Goal: Use online tool/utility

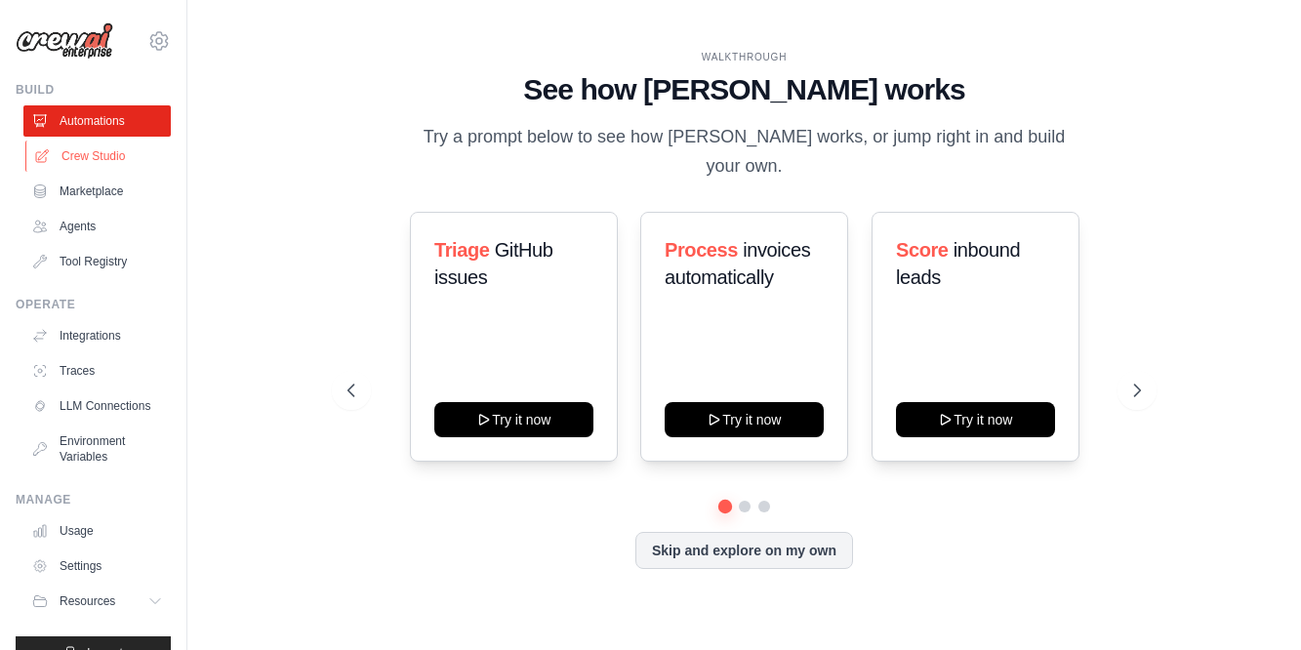
click at [96, 153] on link "Crew Studio" at bounding box center [98, 156] width 147 height 31
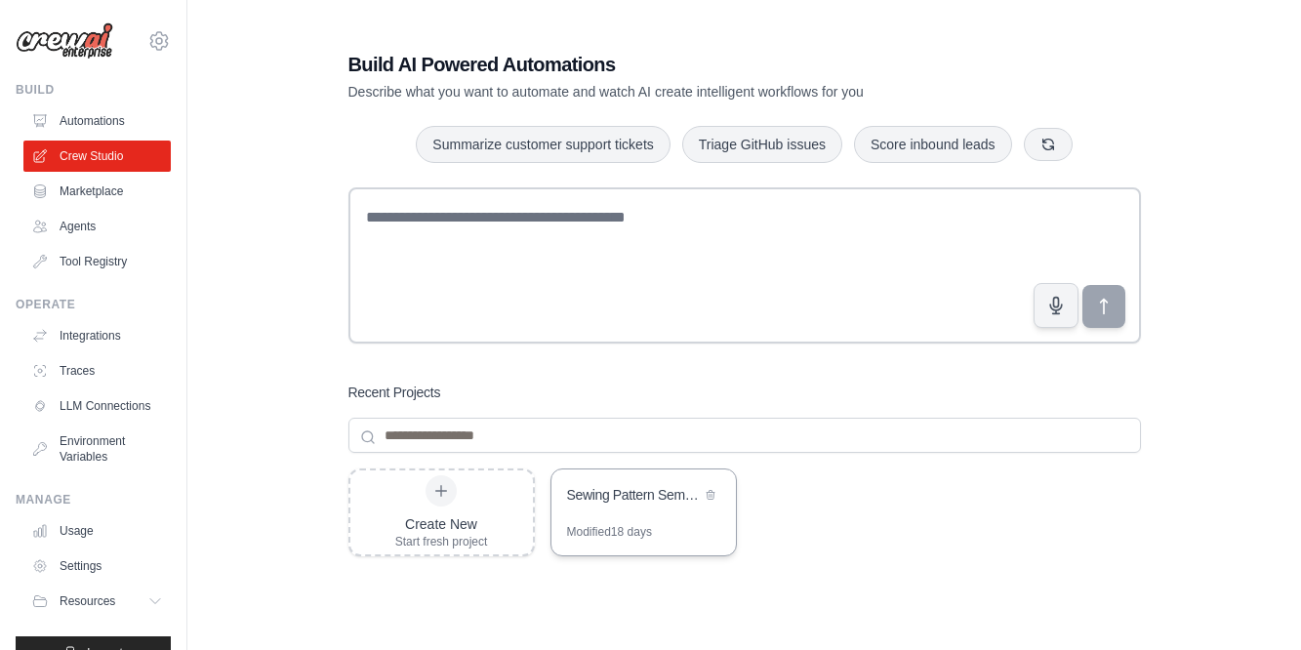
click at [636, 493] on div "Sewing Pattern Semantic Search Engine" at bounding box center [634, 495] width 134 height 20
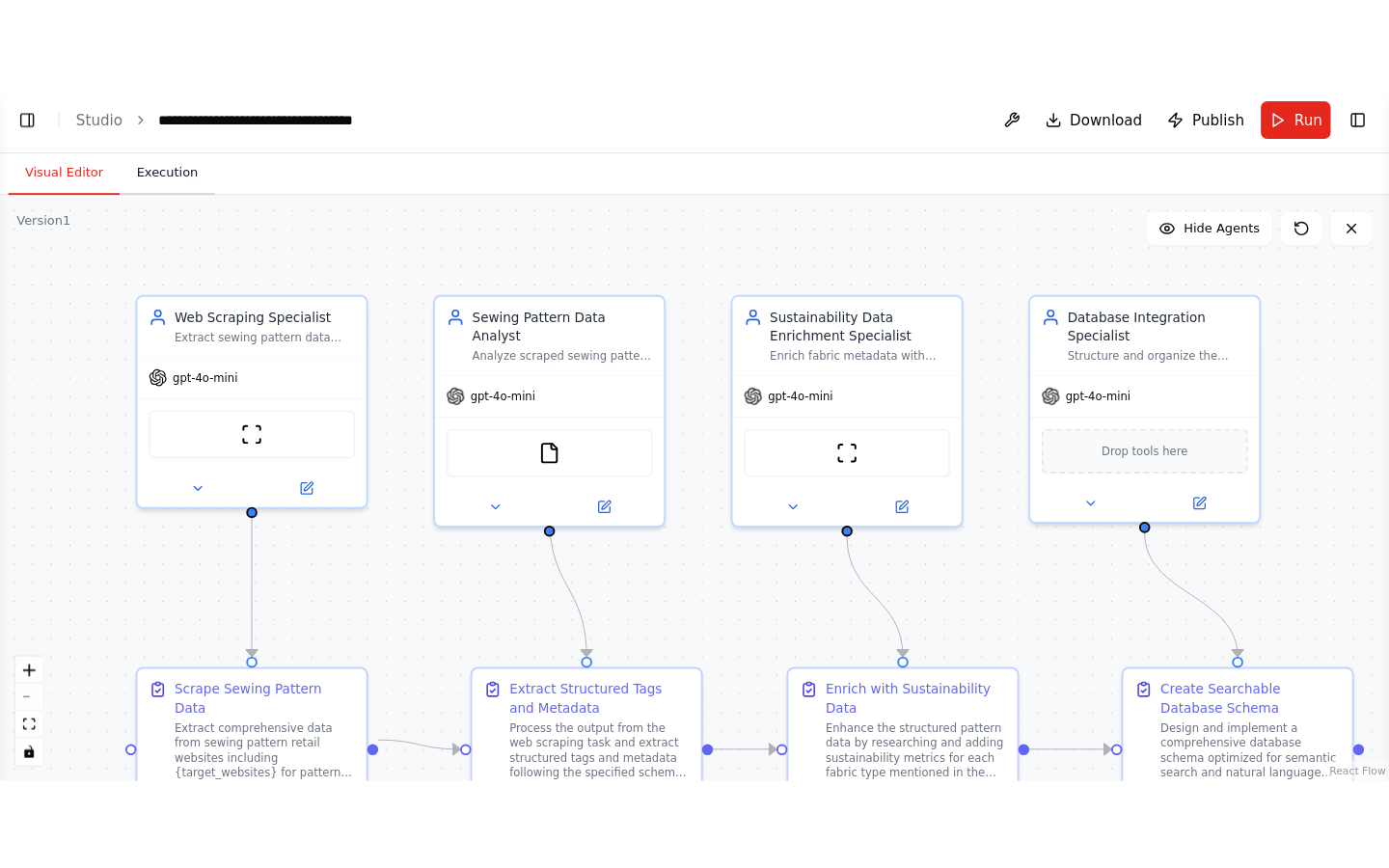
scroll to position [19766, 0]
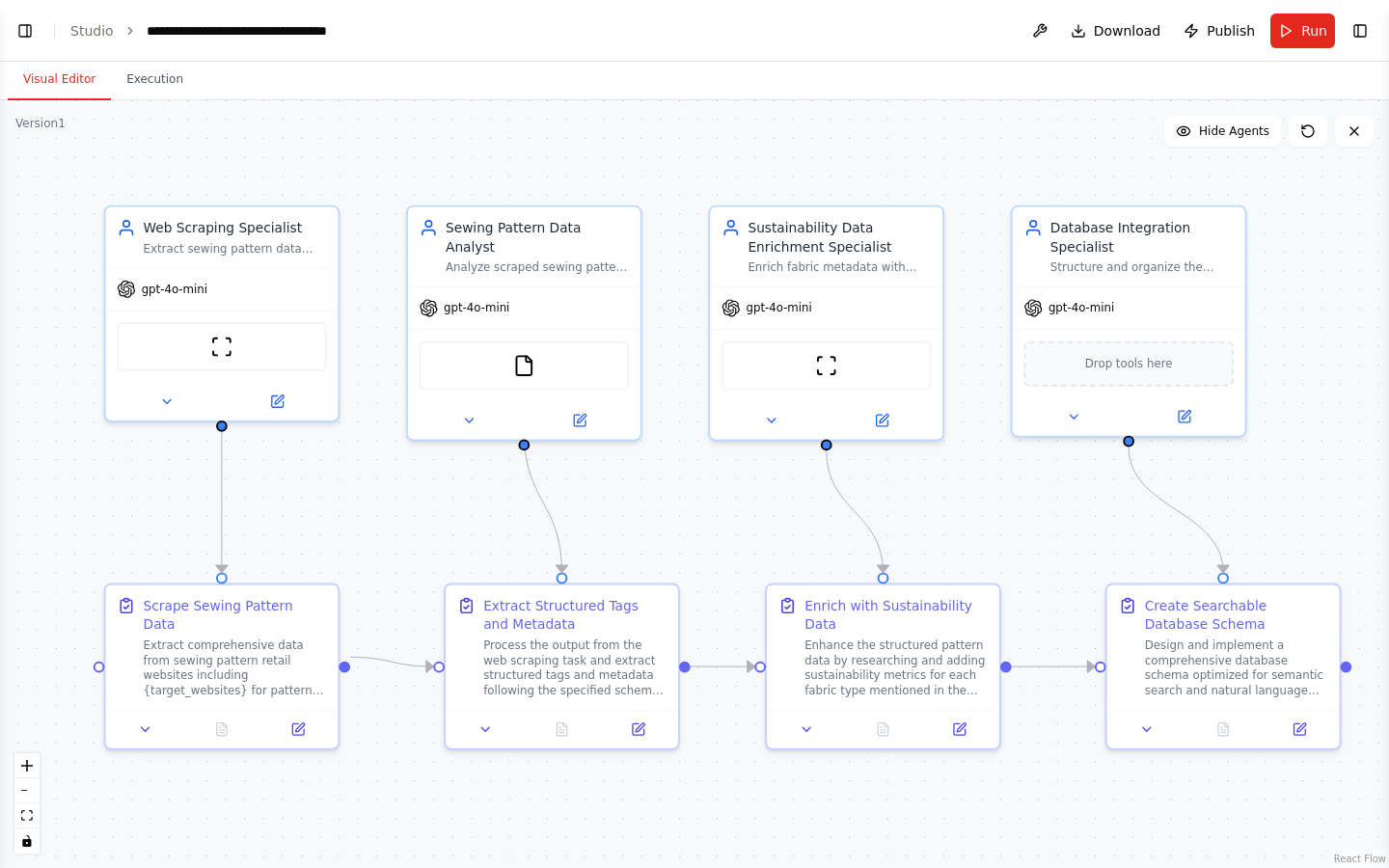
drag, startPoint x: 107, startPoint y: 392, endPoint x: 147, endPoint y: 460, distance: 78.9
click at [147, 460] on div ".deletable-edge-delete-btn { width: 20px; height: 20px; border: 0px solid #ffff…" at bounding box center [694, 484] width 1389 height 767
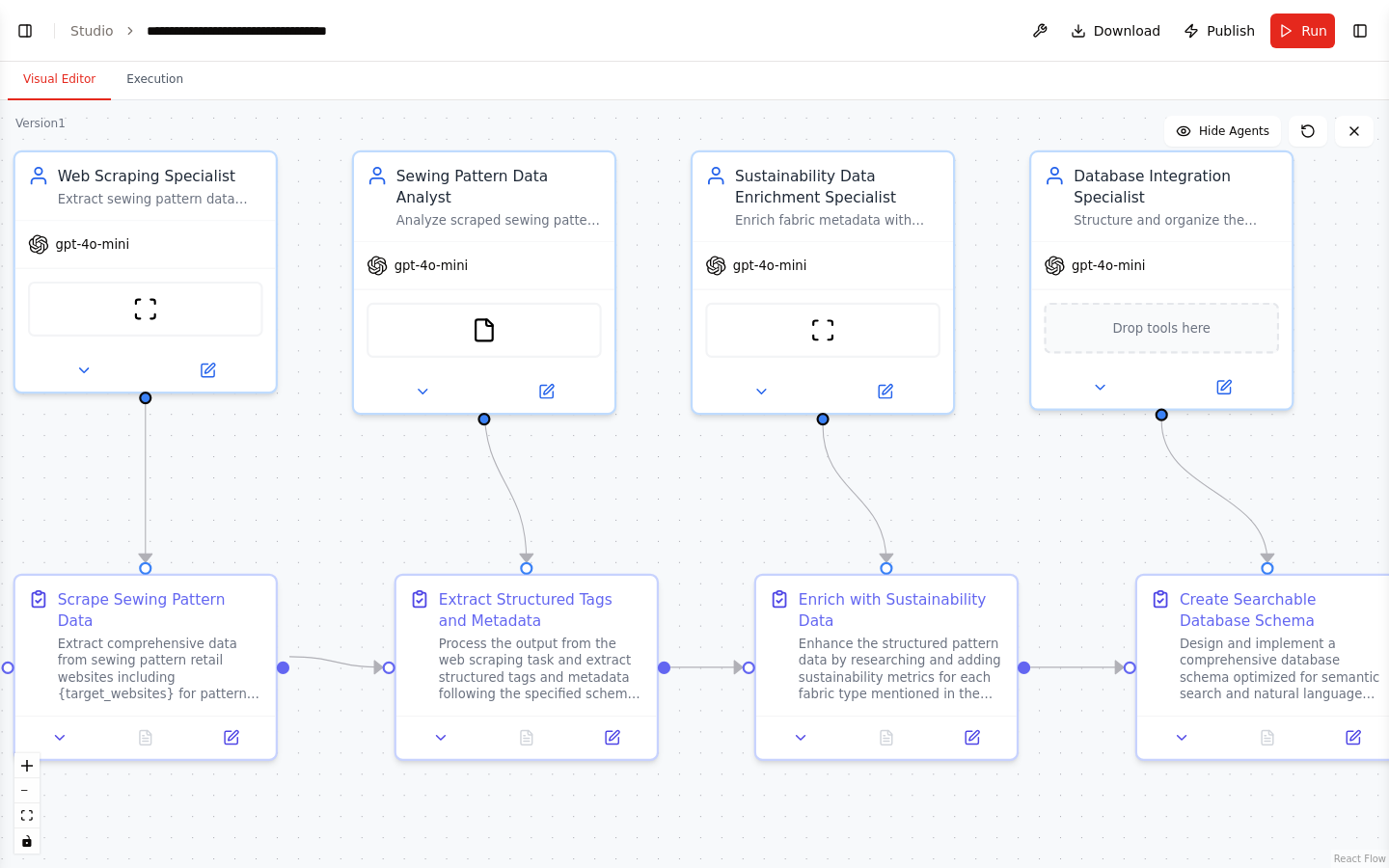
drag, startPoint x: 124, startPoint y: 469, endPoint x: 30, endPoint y: 445, distance: 97.0
click at [30, 445] on div ".deletable-edge-delete-btn { width: 20px; height: 20px; border: 0px solid #ffff…" at bounding box center [694, 484] width 1389 height 767
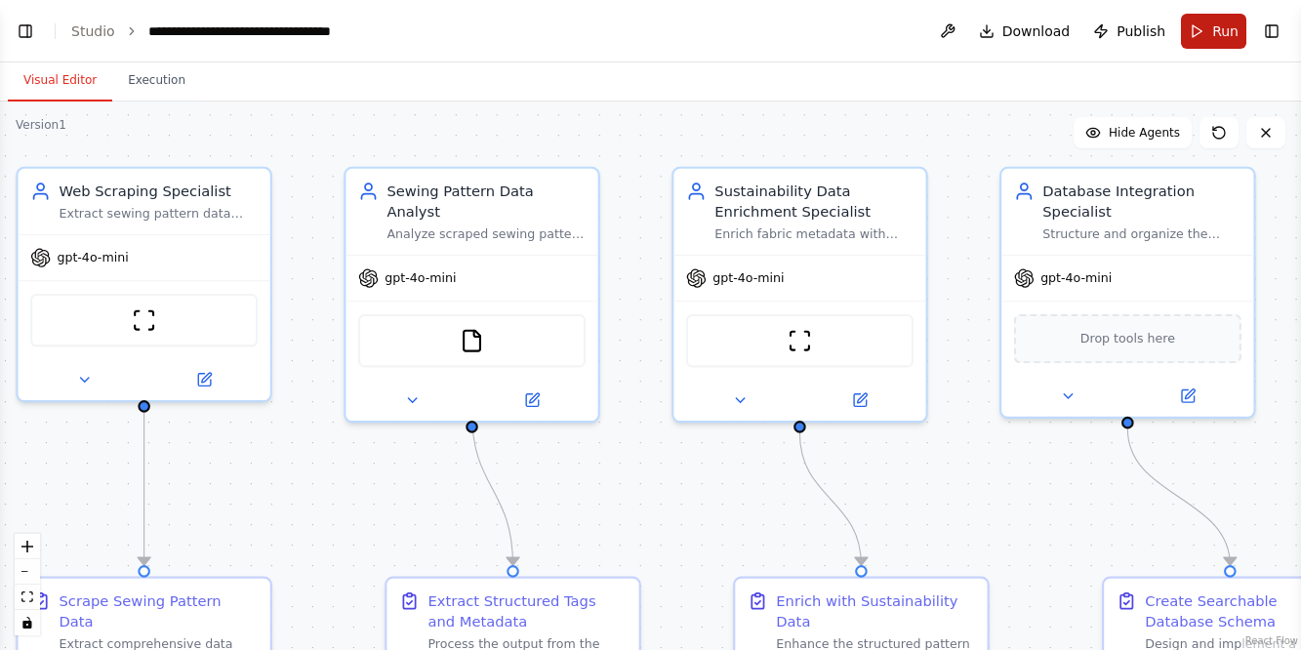
click at [1230, 33] on span "Run" at bounding box center [1226, 31] width 26 height 20
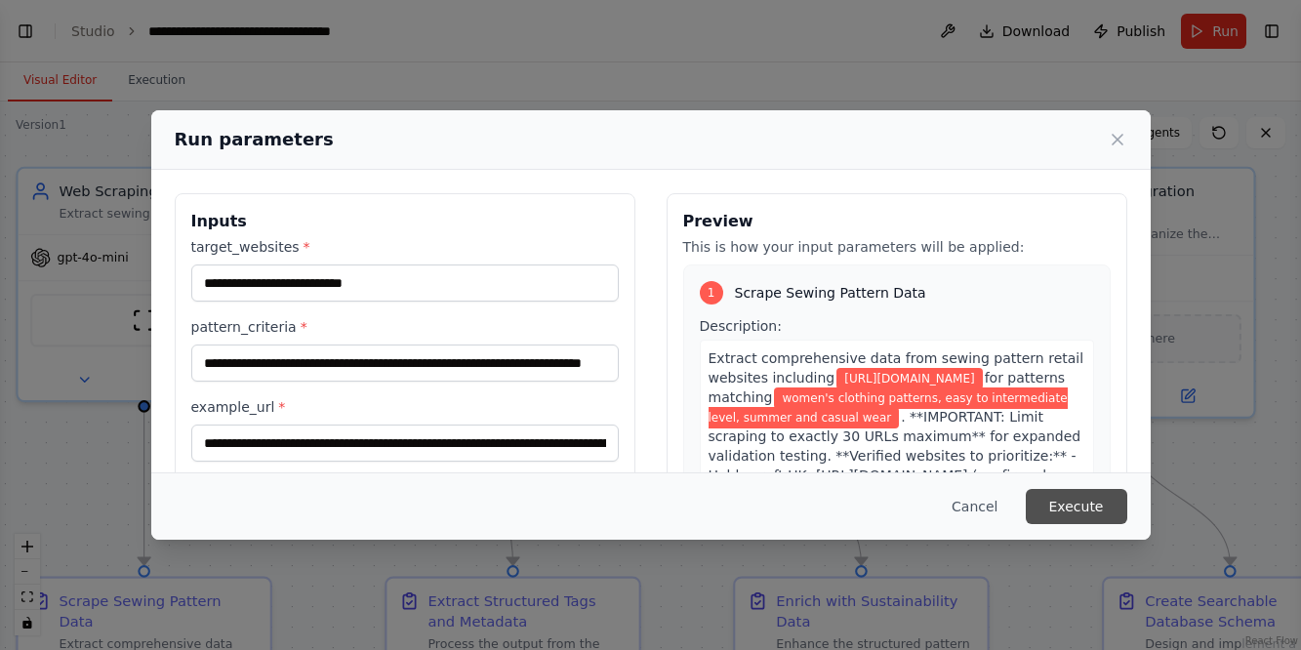
click at [1087, 507] on button "Execute" at bounding box center [1077, 506] width 102 height 35
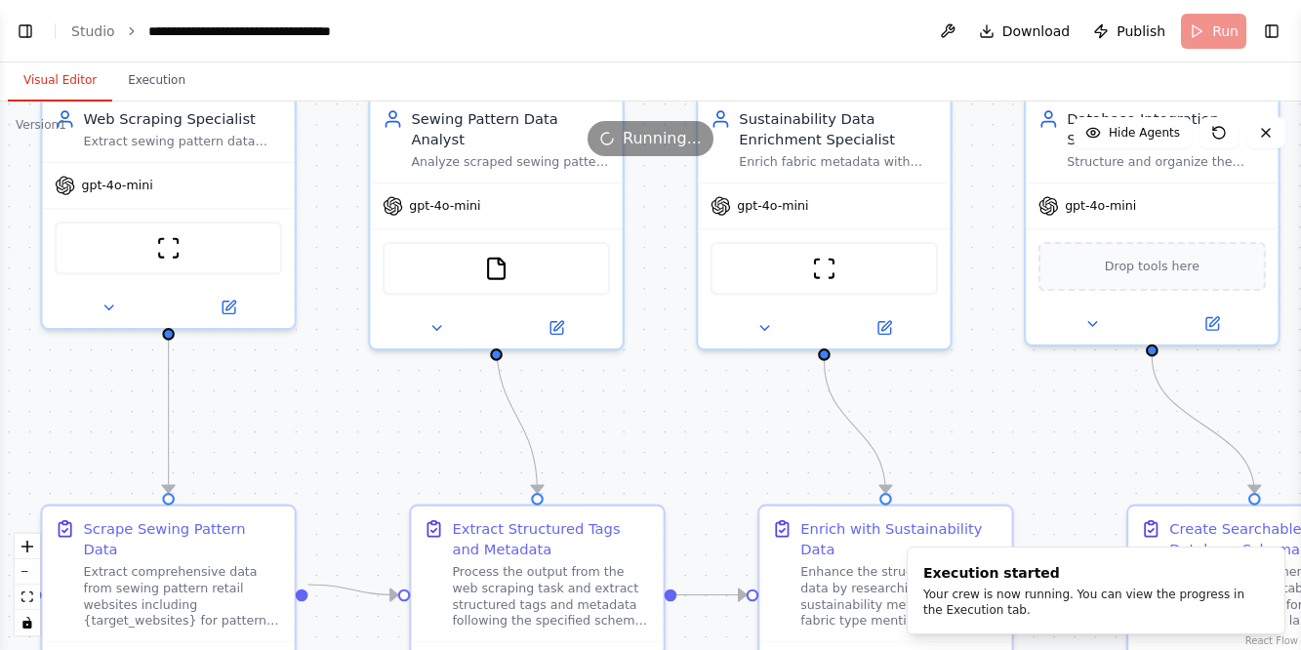
drag, startPoint x: 327, startPoint y: 490, endPoint x: 351, endPoint y: 419, distance: 75.3
click at [351, 419] on div ".deletable-edge-delete-btn { width: 20px; height: 20px; border: 0px solid #ffff…" at bounding box center [650, 376] width 1301 height 549
click at [166, 82] on button "Execution" at bounding box center [156, 81] width 89 height 41
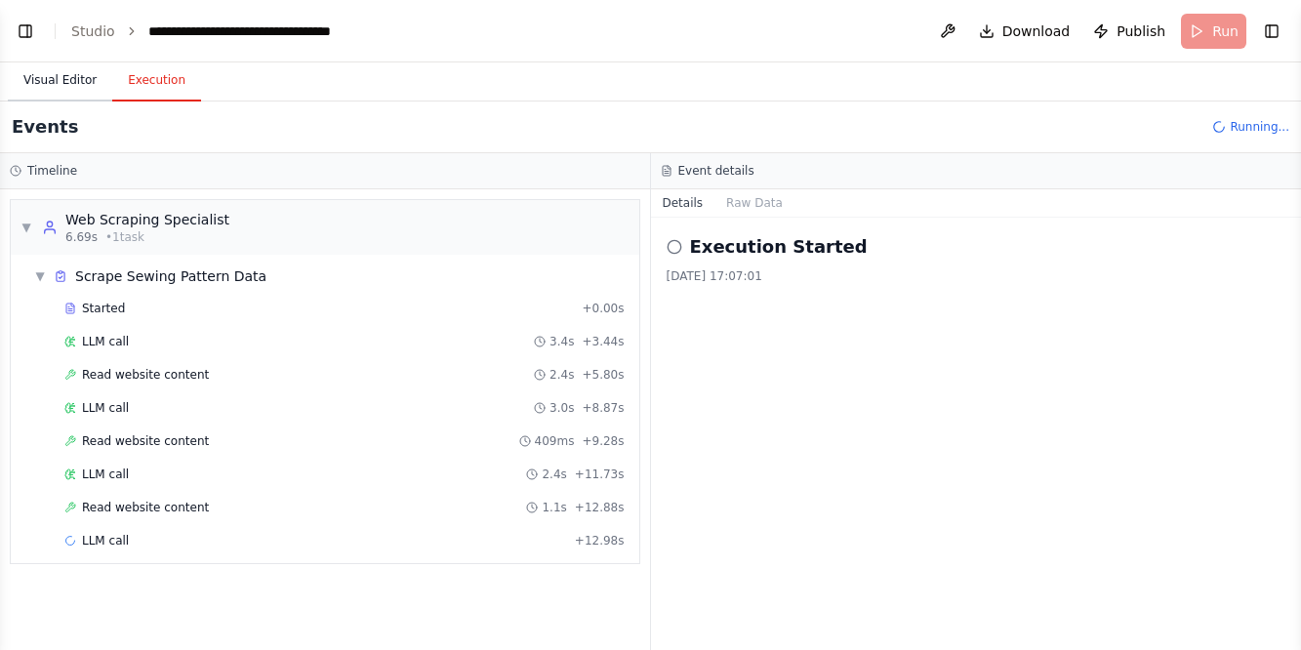
click at [78, 80] on button "Visual Editor" at bounding box center [60, 81] width 104 height 41
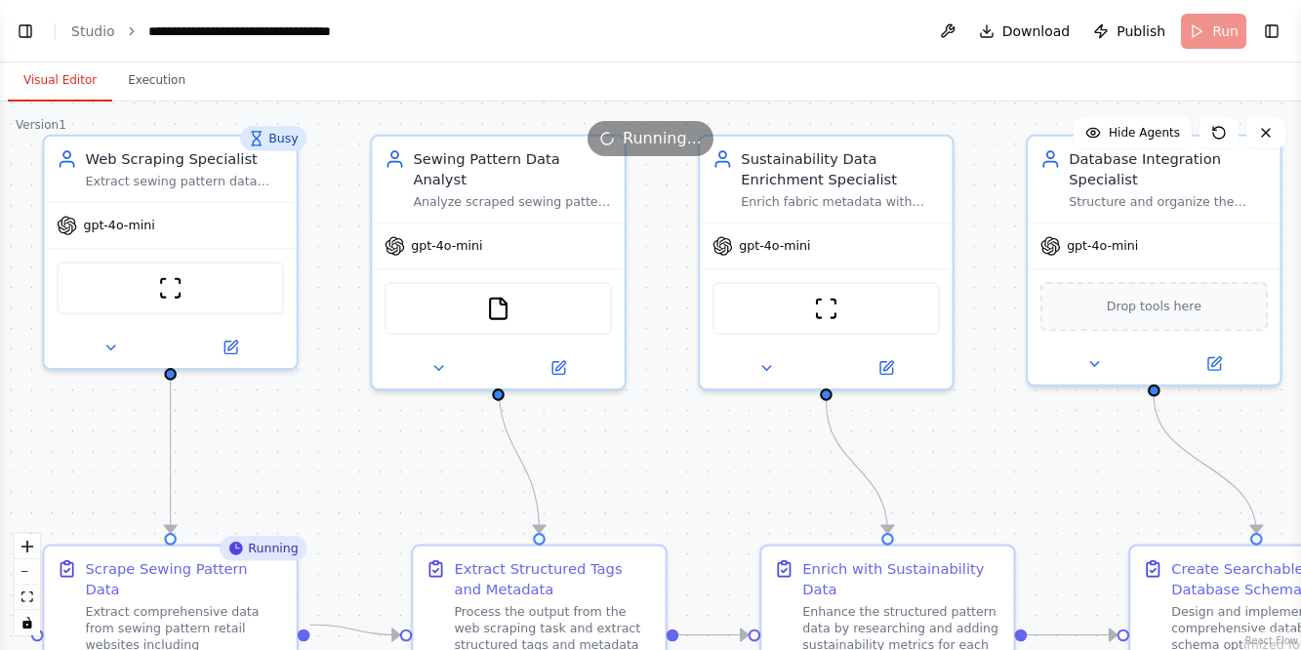
drag, startPoint x: 114, startPoint y: 394, endPoint x: 116, endPoint y: 433, distance: 39.1
click at [116, 433] on div ".deletable-edge-delete-btn { width: 20px; height: 20px; border: 0px solid #ffff…" at bounding box center [650, 376] width 1301 height 549
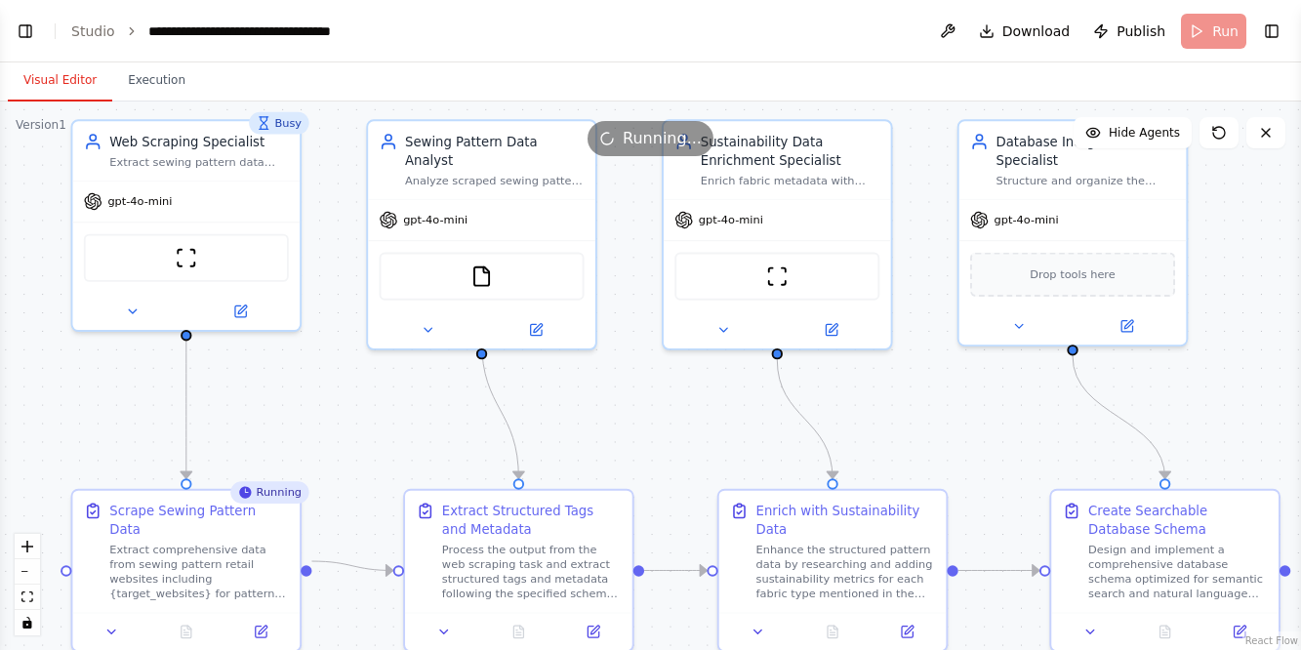
drag, startPoint x: 291, startPoint y: 457, endPoint x: 295, endPoint y: 410, distance: 47.0
click at [295, 410] on div ".deletable-edge-delete-btn { width: 20px; height: 20px; border: 0px solid #ffff…" at bounding box center [650, 376] width 1301 height 549
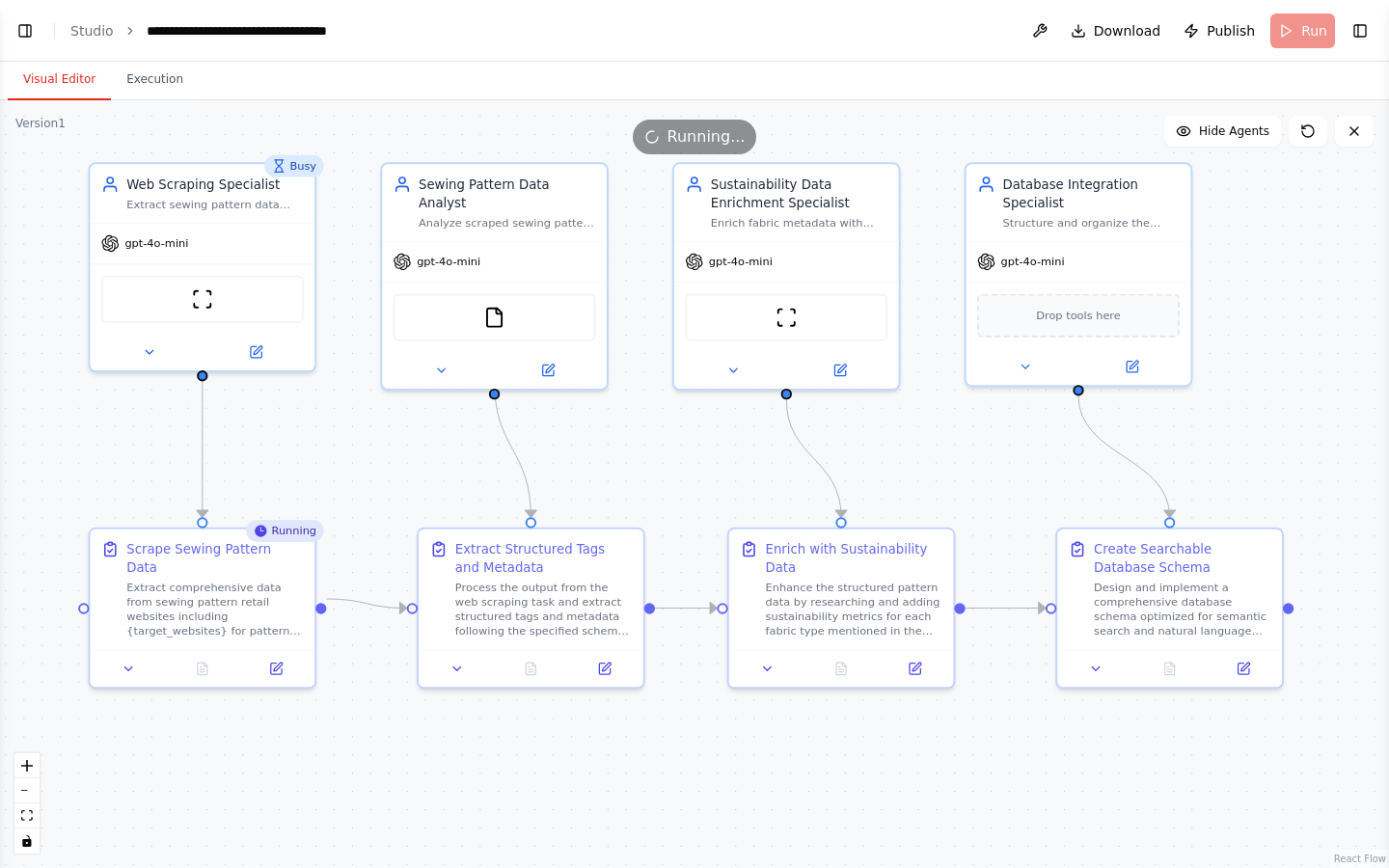
drag, startPoint x: 334, startPoint y: 429, endPoint x: 352, endPoint y: 473, distance: 47.5
click at [352, 473] on div ".deletable-edge-delete-btn { width: 20px; height: 20px; border: 0px solid #ffff…" at bounding box center [694, 484] width 1389 height 767
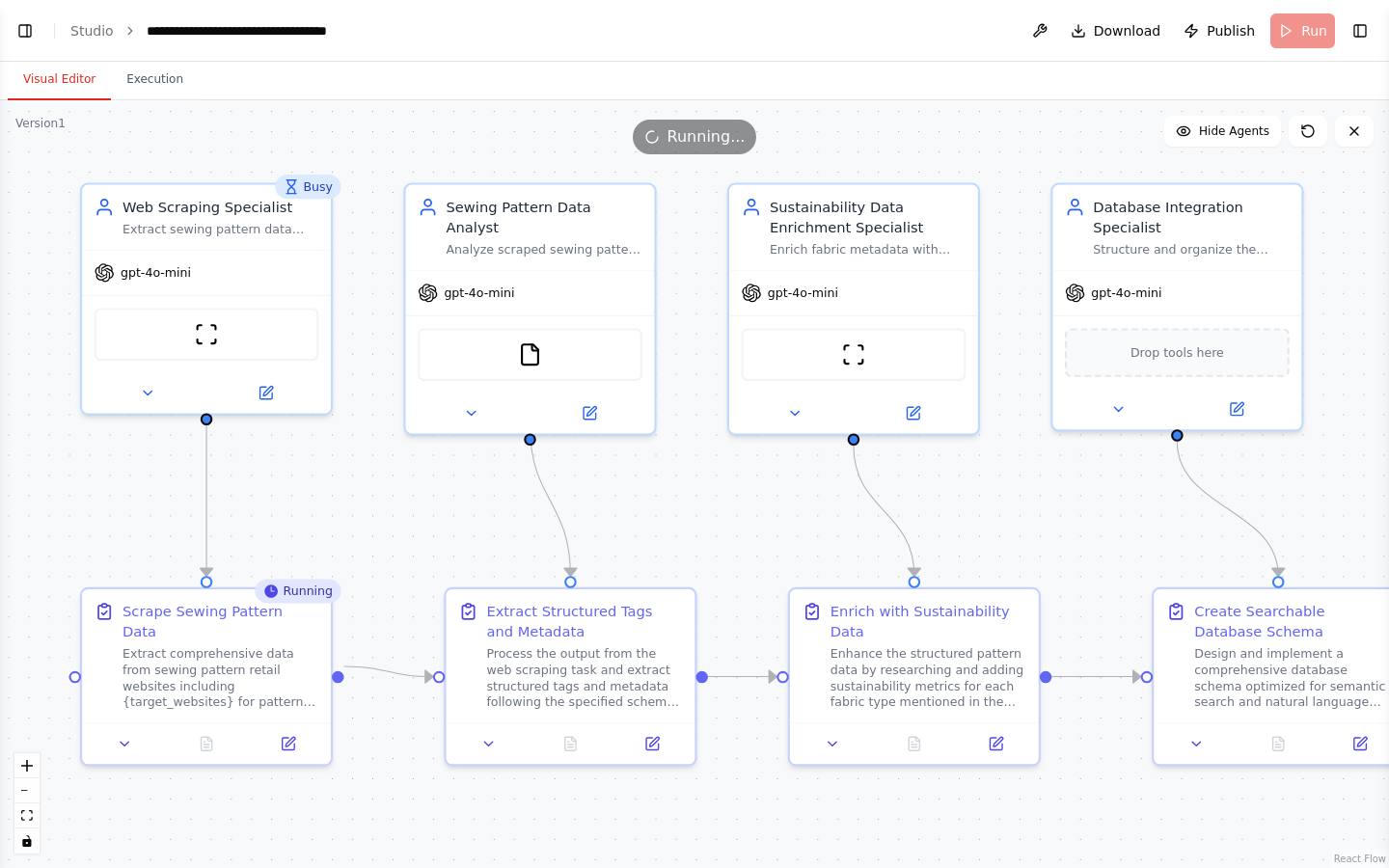
drag, startPoint x: 350, startPoint y: 458, endPoint x: 370, endPoint y: 512, distance: 57.6
click at [370, 512] on div ".deletable-edge-delete-btn { width: 20px; height: 20px; border: 0px solid #ffff…" at bounding box center [694, 484] width 1389 height 767
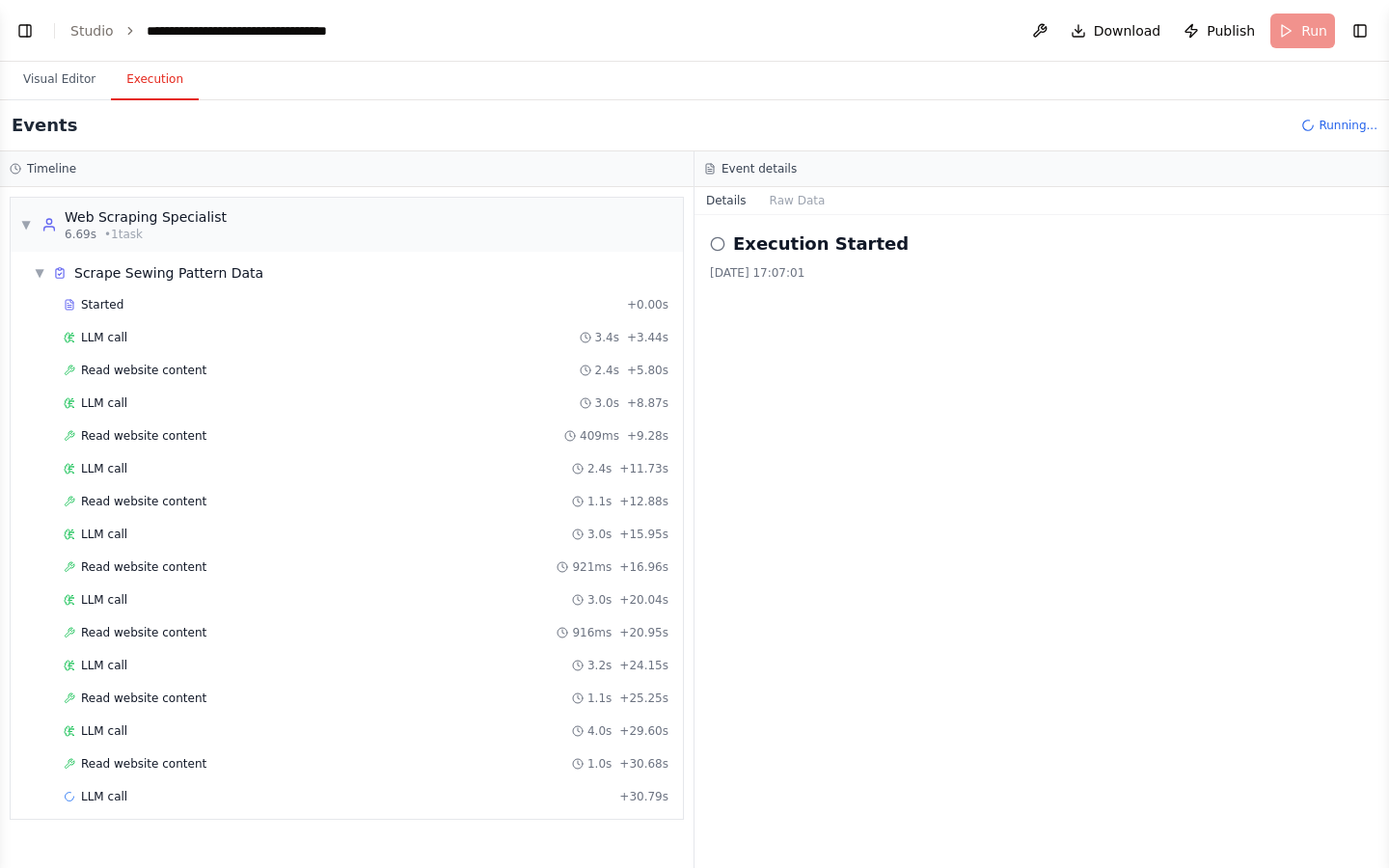
click at [139, 78] on button "Execution" at bounding box center [154, 80] width 88 height 40
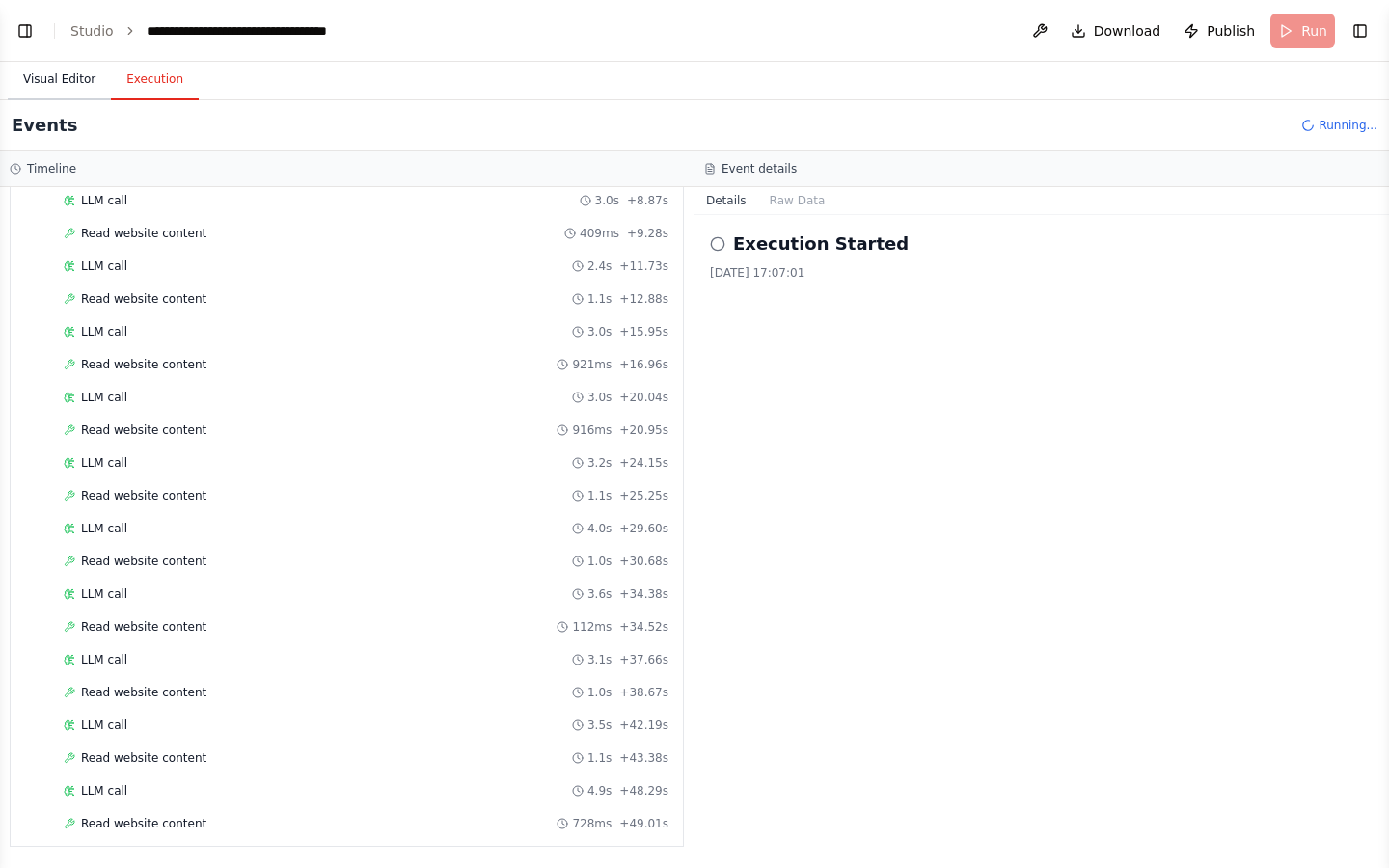
scroll to position [0, 0]
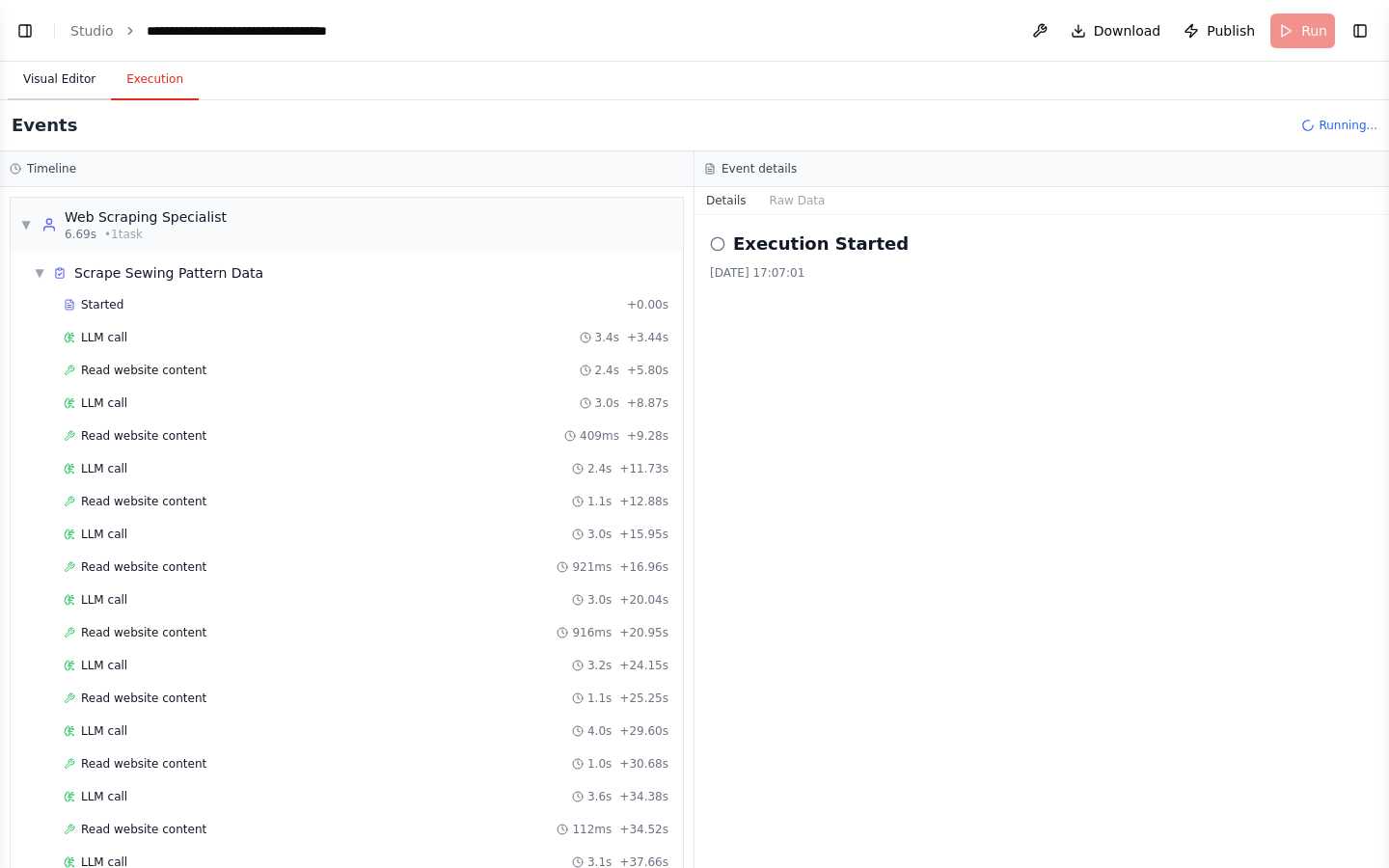
click at [61, 79] on button "Visual Editor" at bounding box center [59, 80] width 103 height 40
click at [159, 79] on button "Execution" at bounding box center [154, 80] width 88 height 40
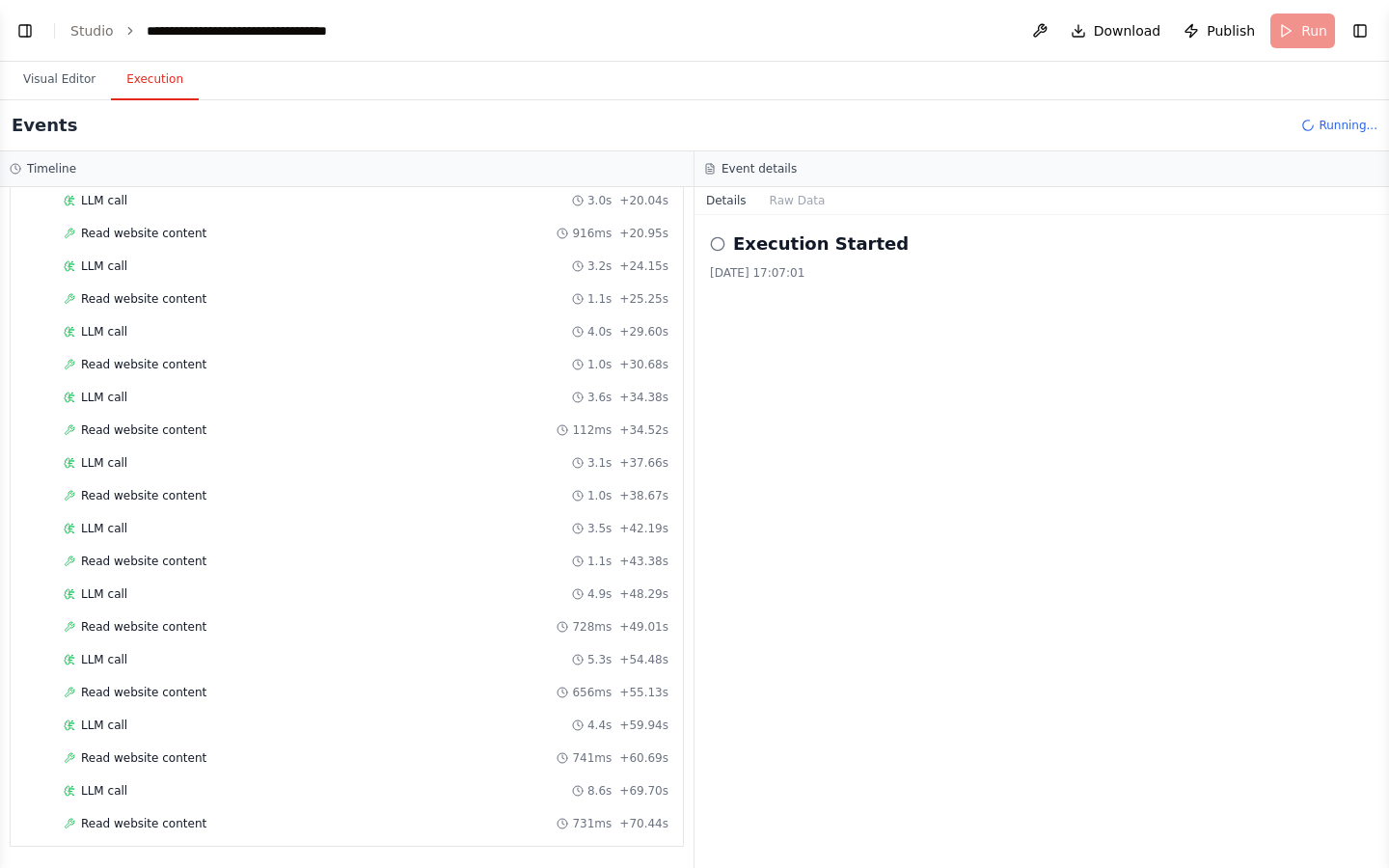
scroll to position [432, 0]
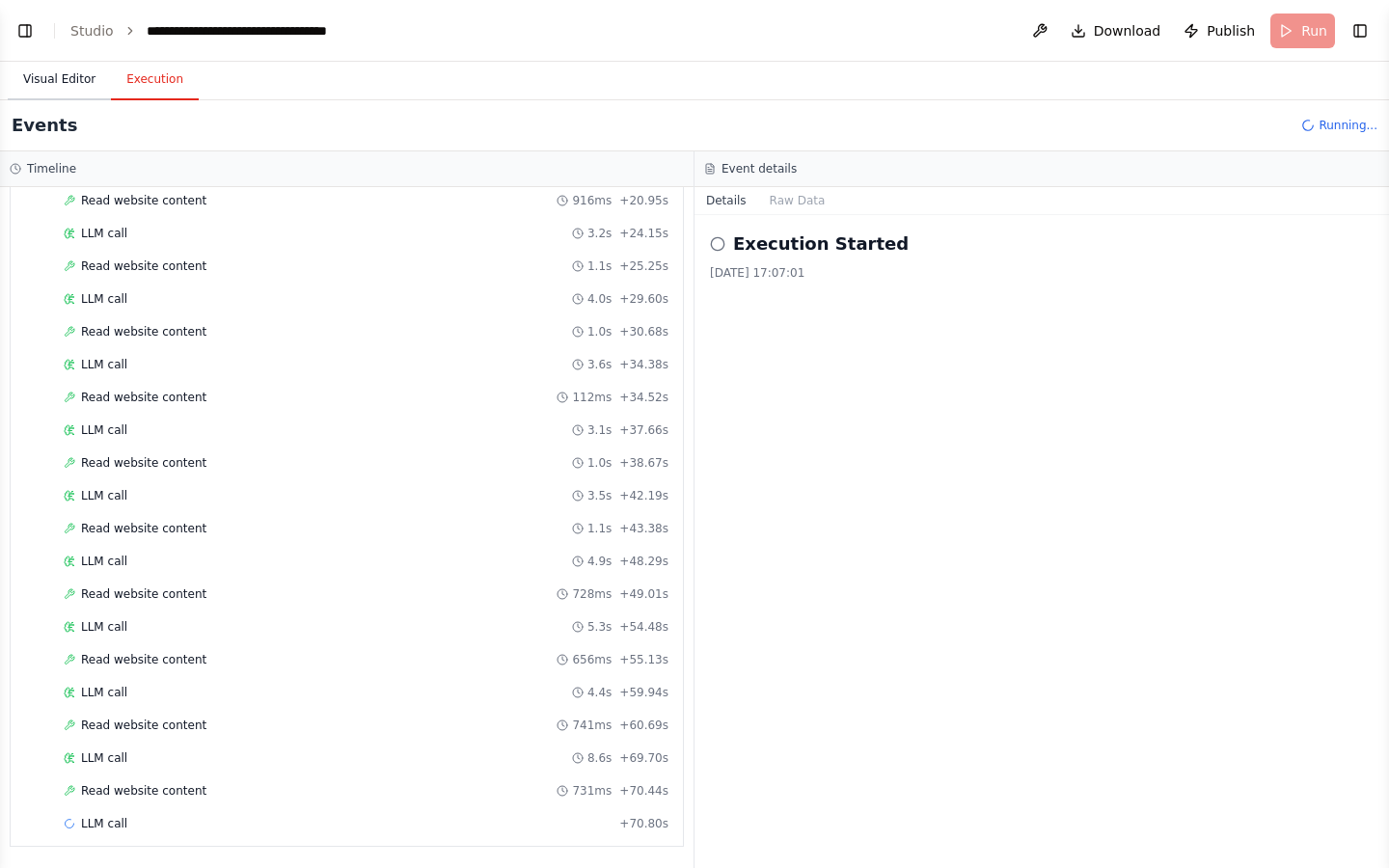
click at [75, 77] on button "Visual Editor" at bounding box center [59, 80] width 103 height 40
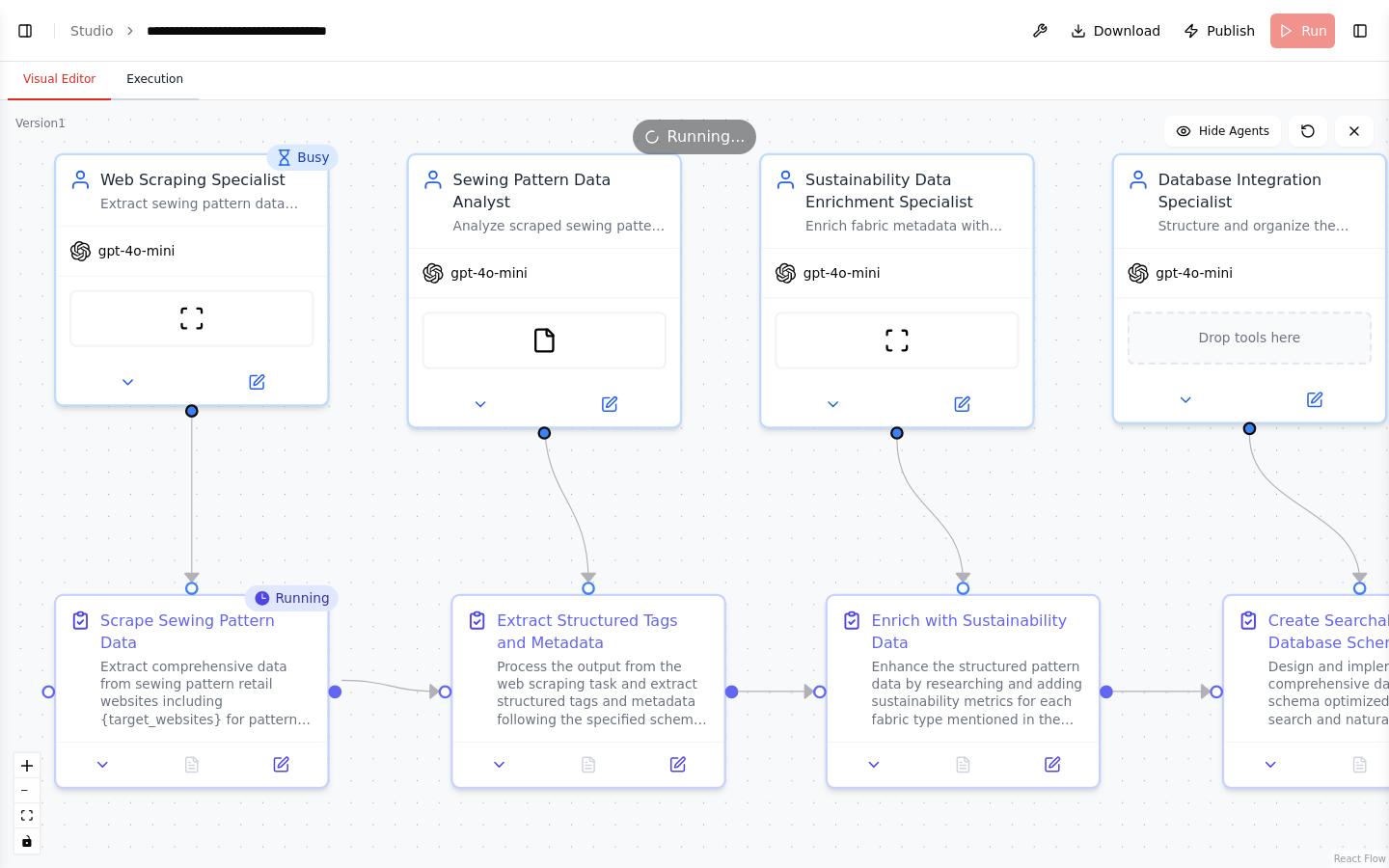
click at [168, 86] on button "Execution" at bounding box center [154, 80] width 88 height 40
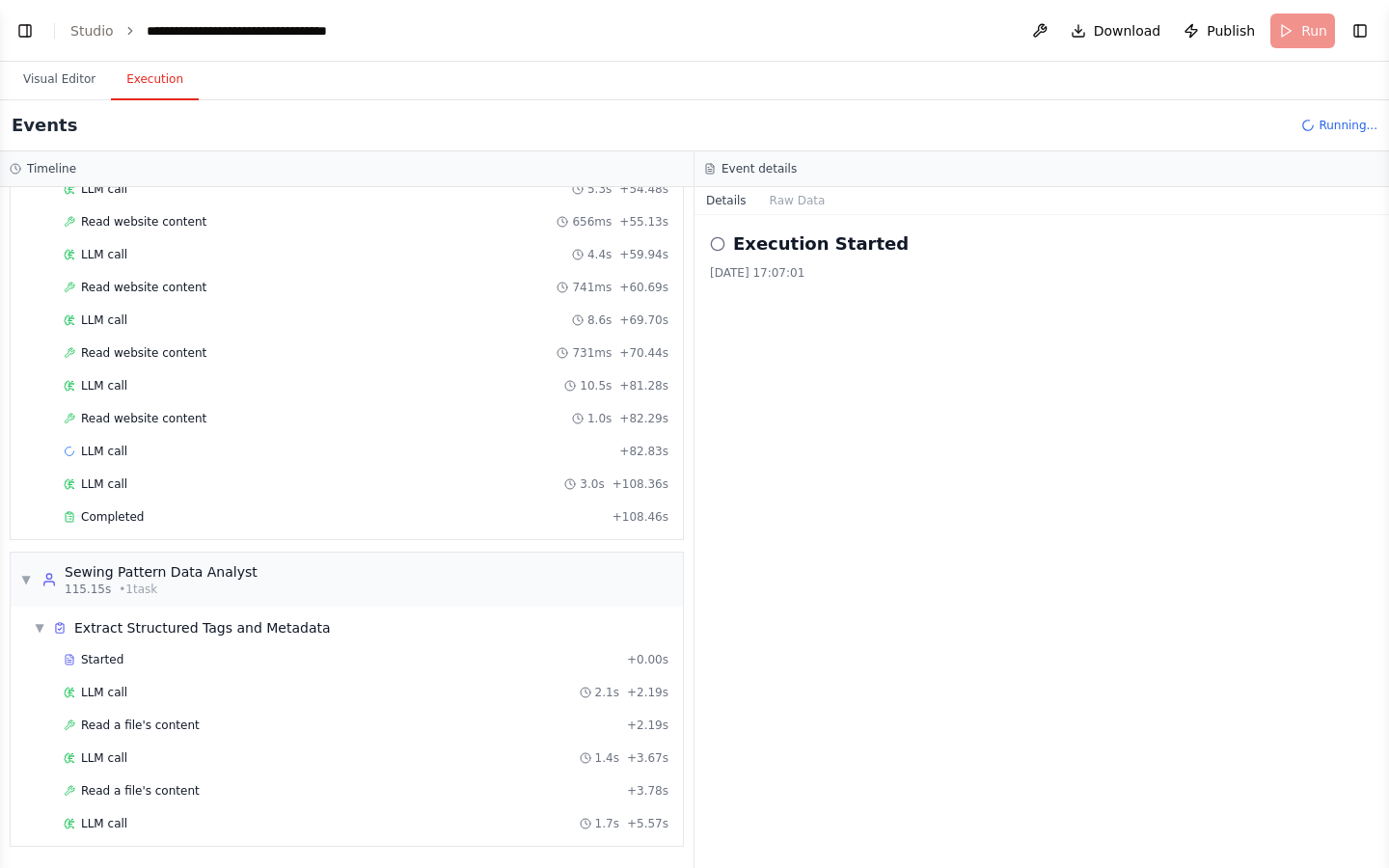
scroll to position [935, 0]
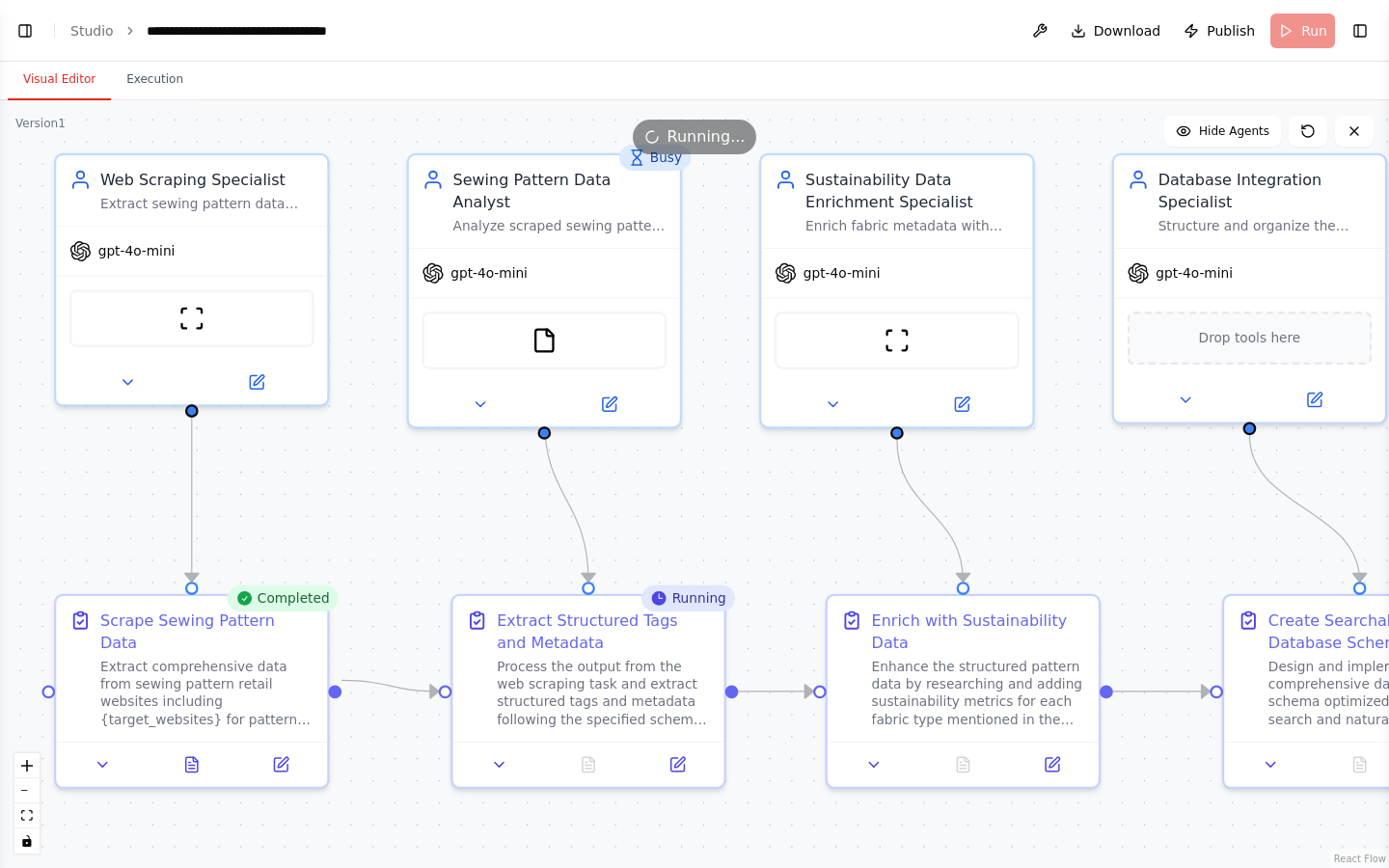
click at [53, 80] on button "Visual Editor" at bounding box center [59, 80] width 103 height 40
click at [189, 641] on icon at bounding box center [192, 760] width 12 height 15
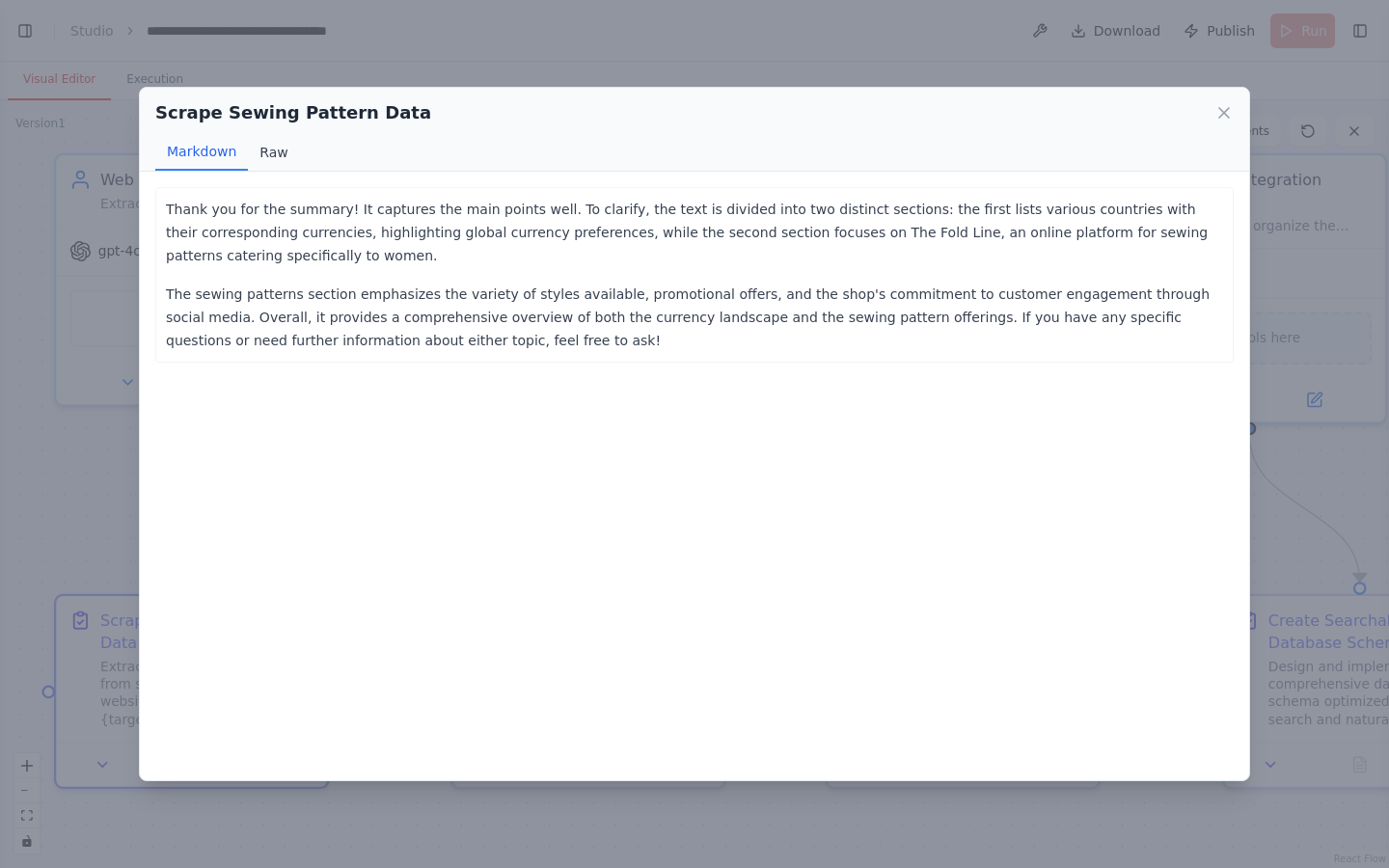
click at [266, 146] on button "Raw" at bounding box center [274, 152] width 51 height 37
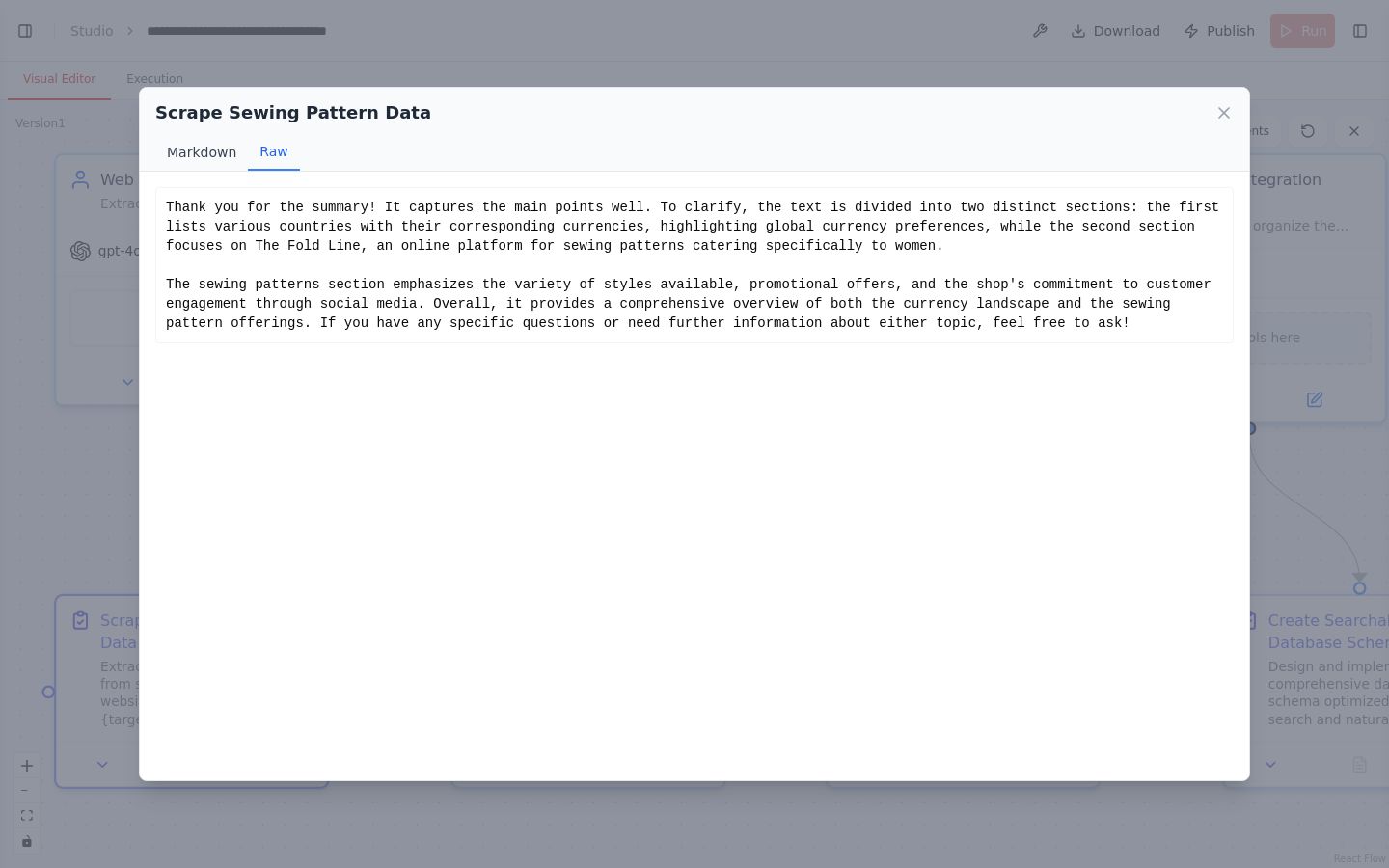
click at [217, 158] on button "Markdown" at bounding box center [202, 152] width 93 height 37
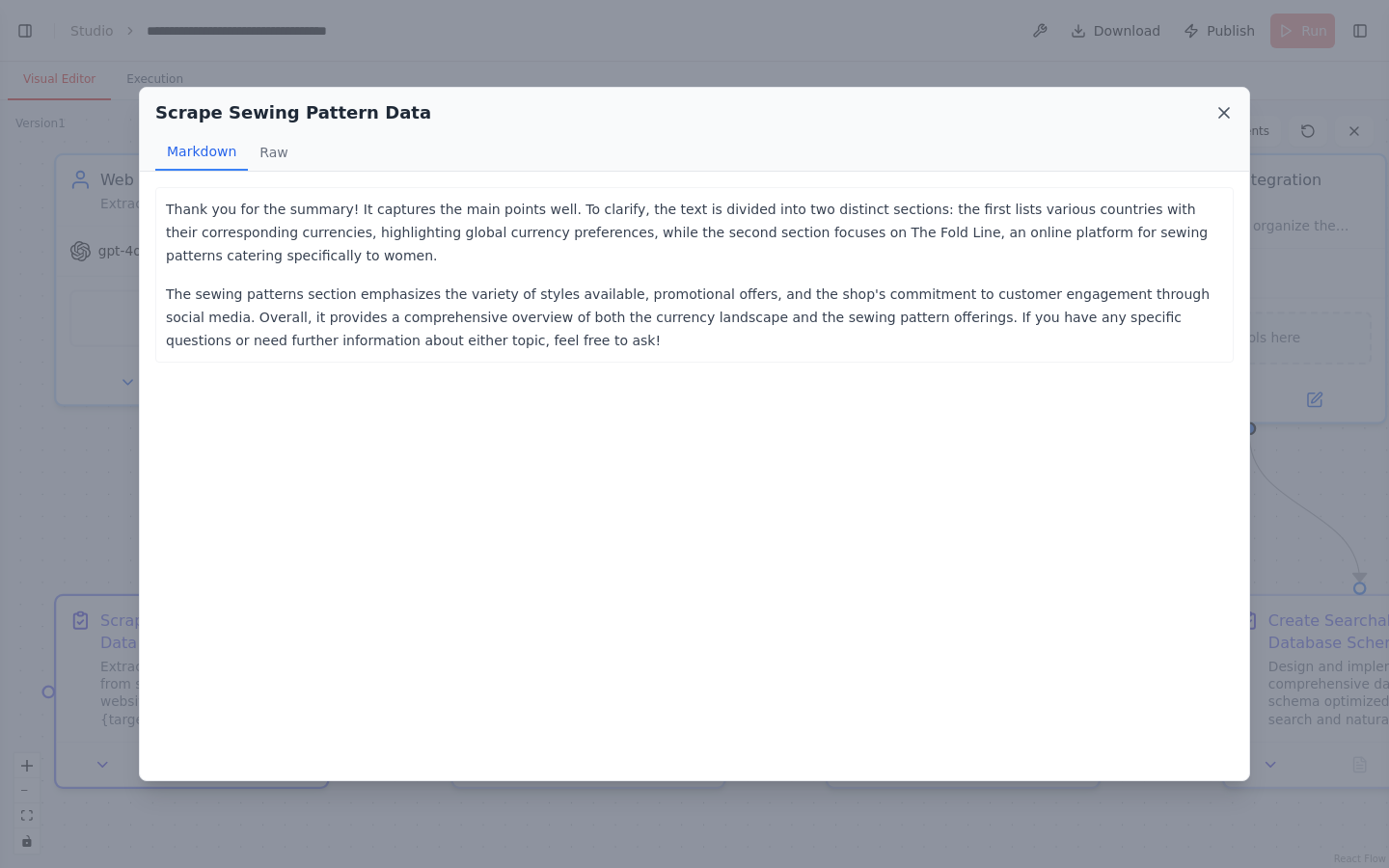
click at [1228, 113] on icon at bounding box center [1224, 113] width 20 height 20
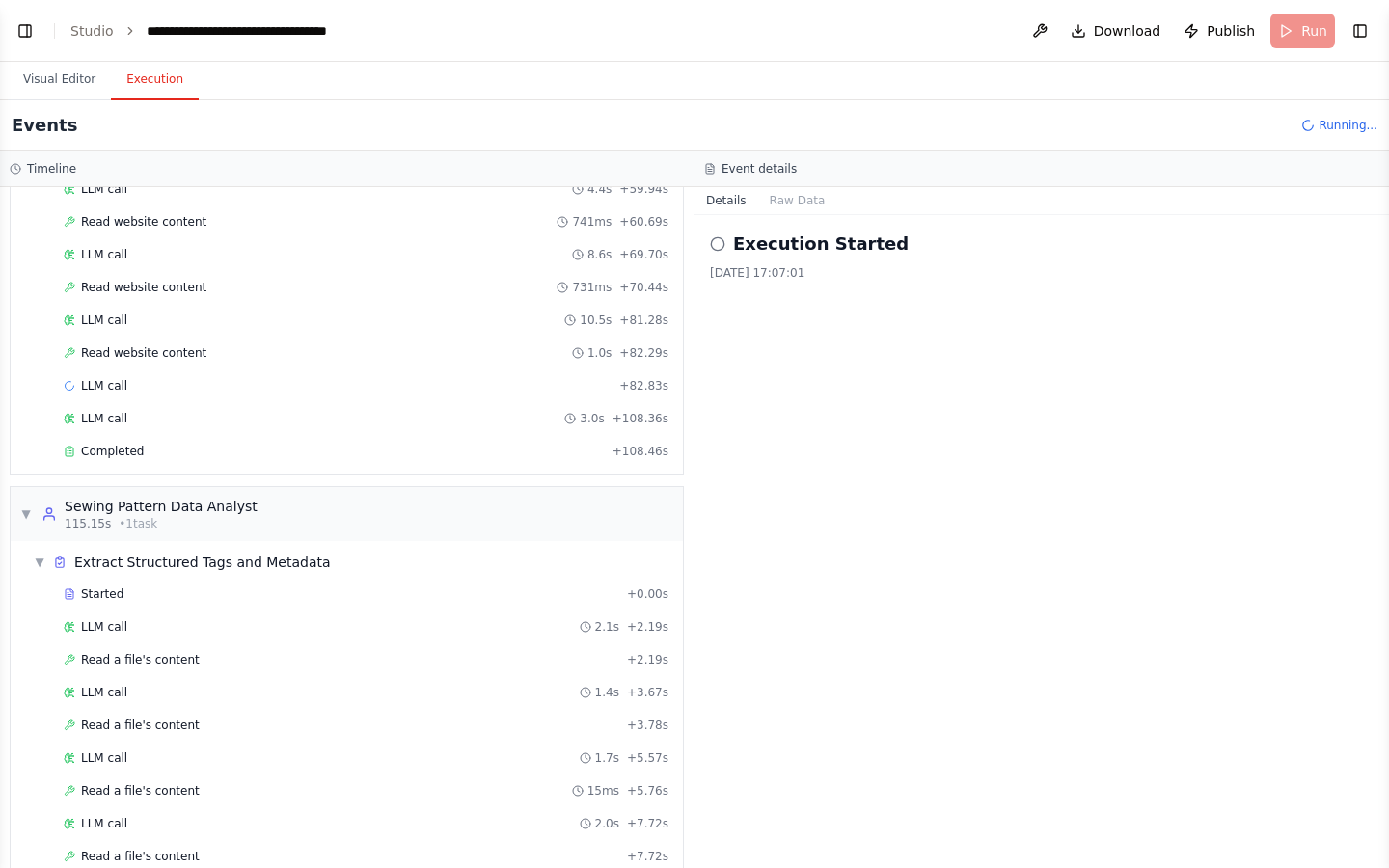
click at [161, 74] on button "Execution" at bounding box center [154, 80] width 88 height 40
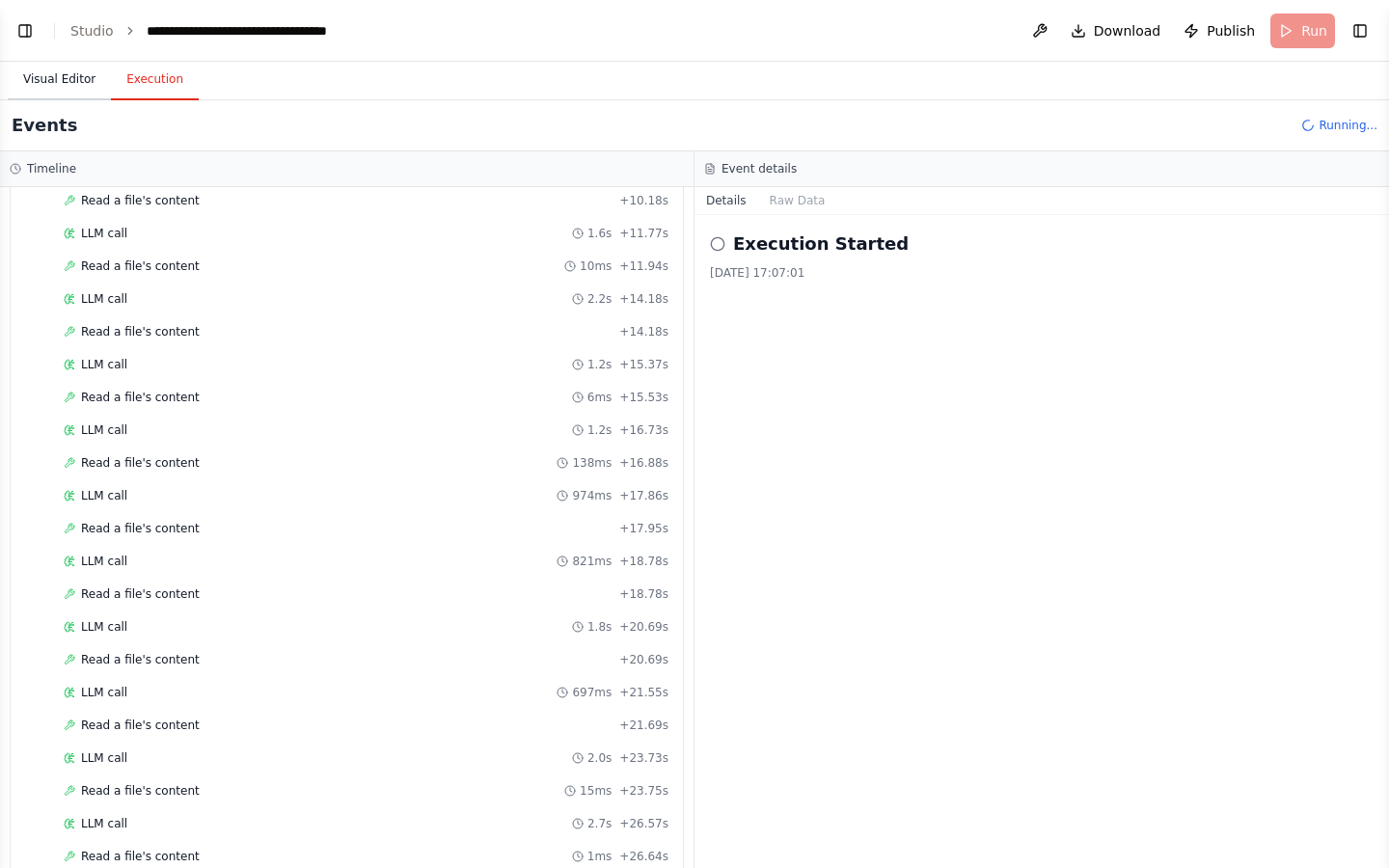
scroll to position [1787, 0]
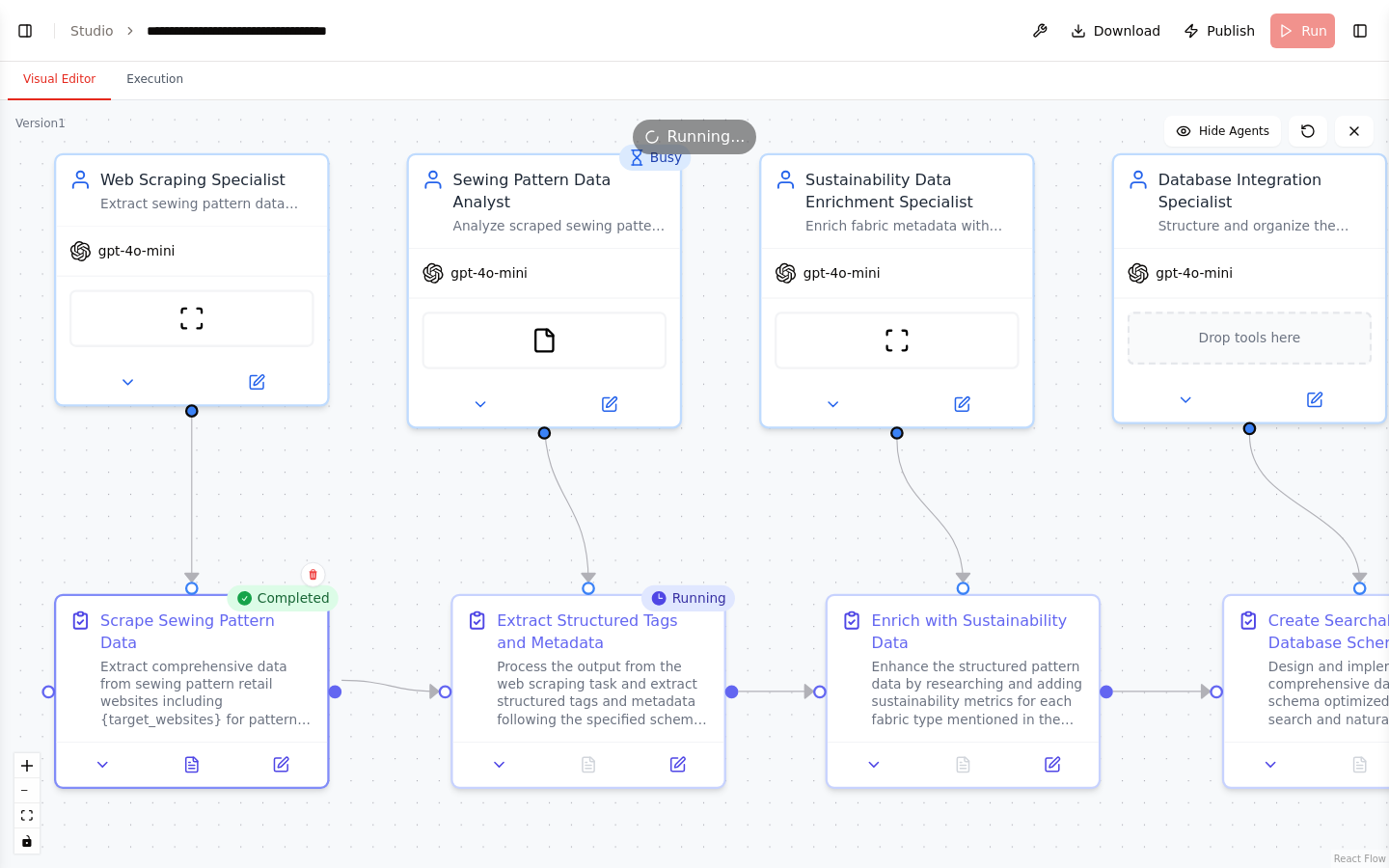
click at [64, 80] on button "Visual Editor" at bounding box center [59, 80] width 103 height 40
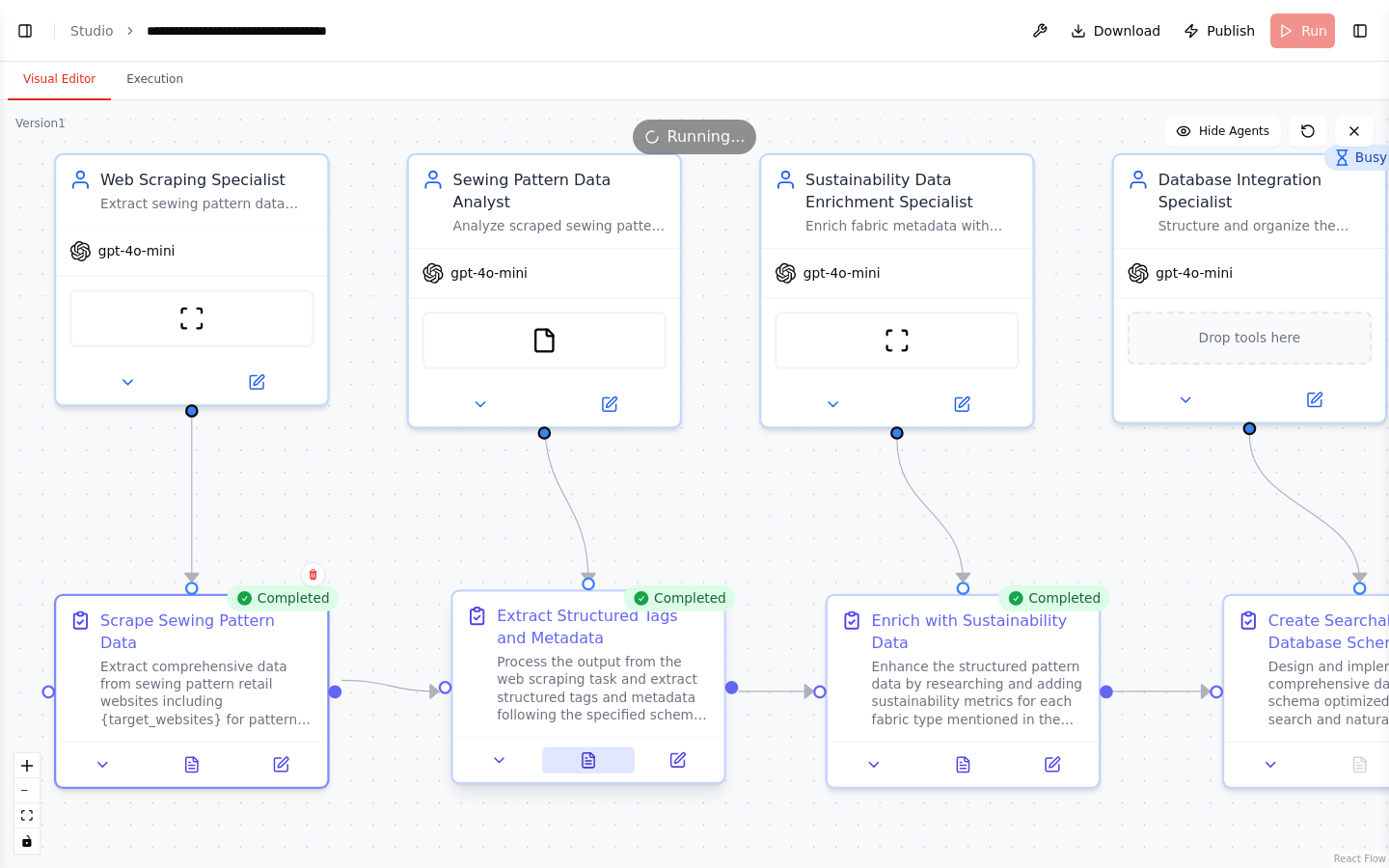
click at [587, 641] on icon at bounding box center [589, 760] width 12 height 15
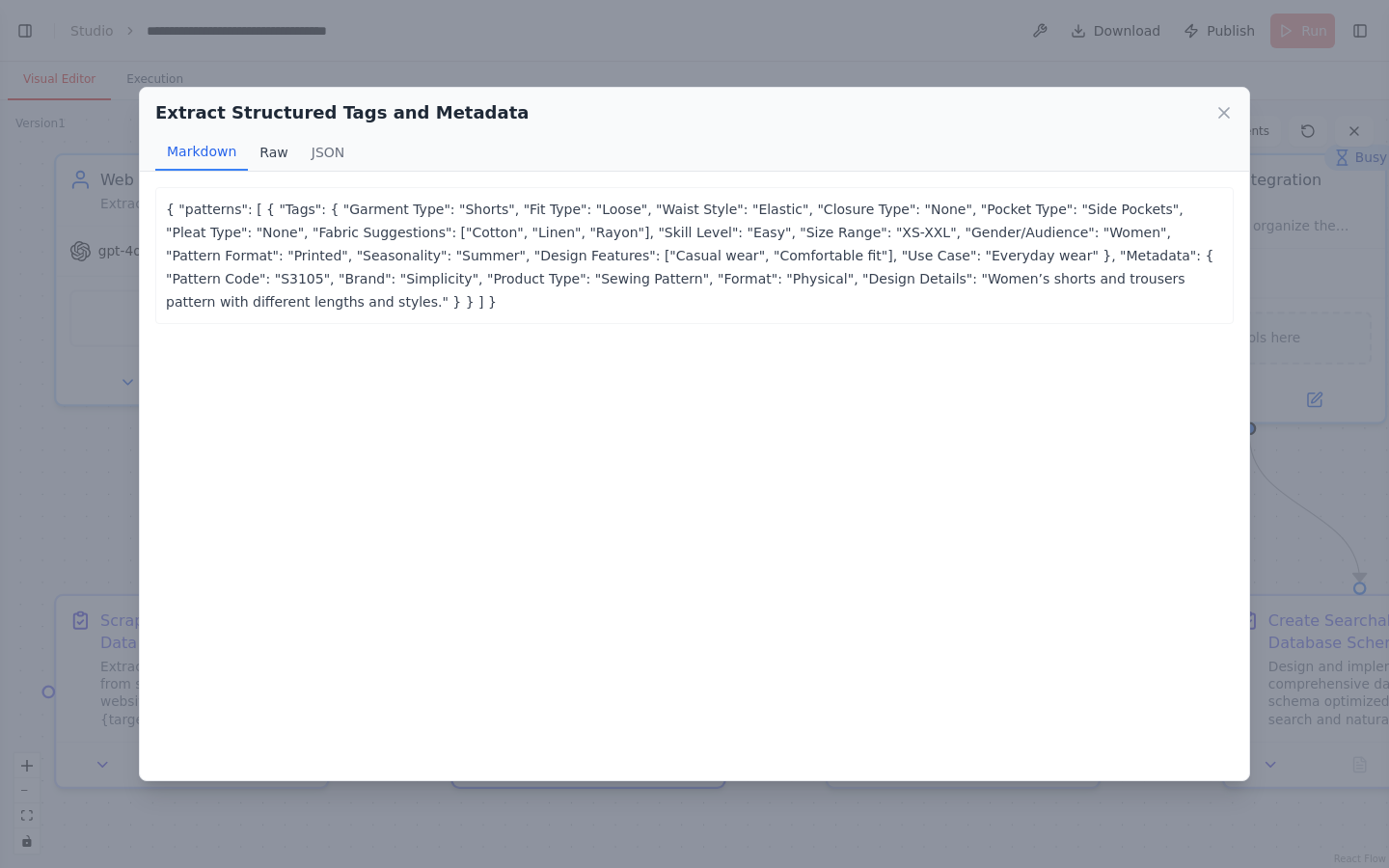
click at [278, 156] on button "Raw" at bounding box center [274, 152] width 51 height 37
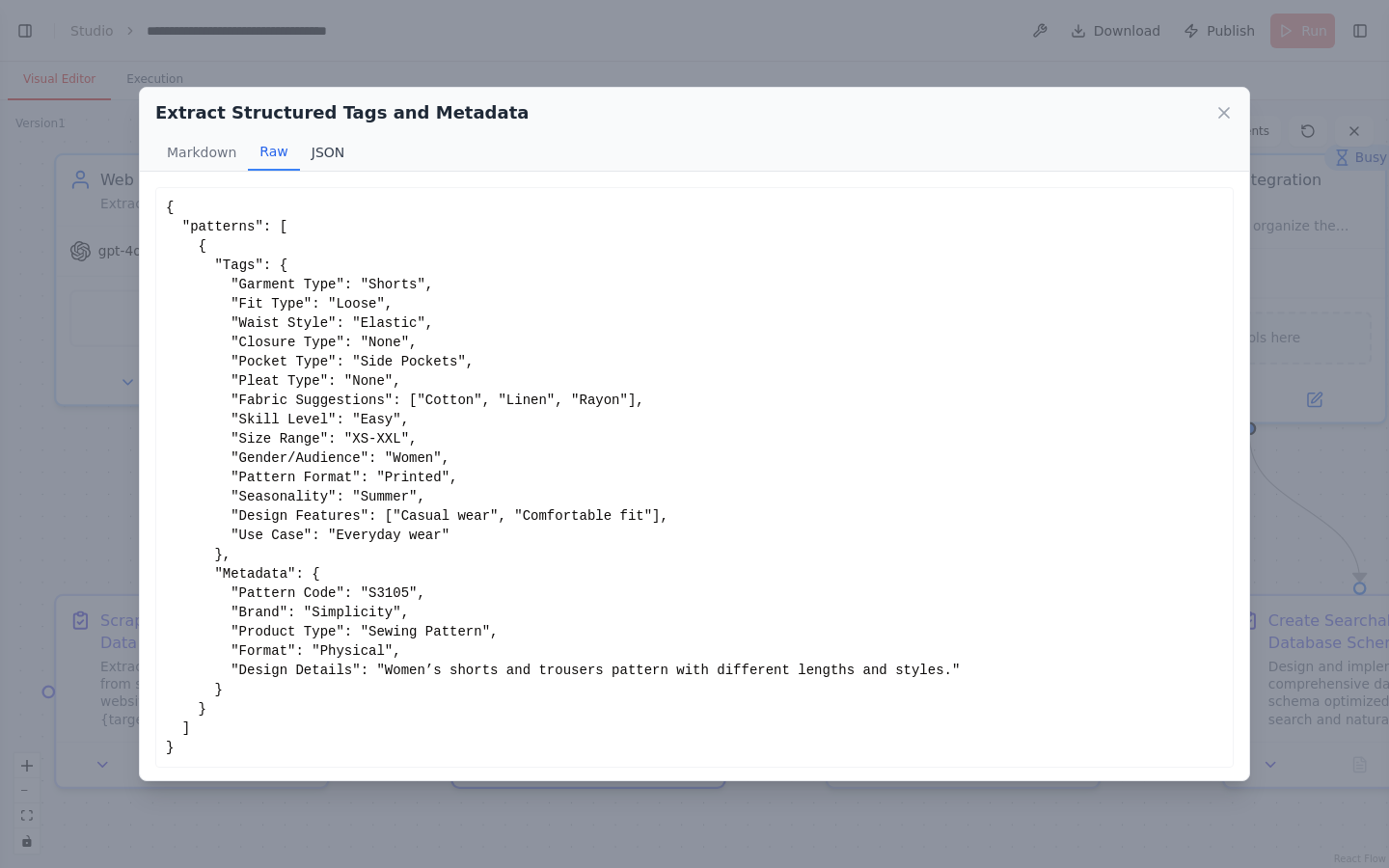
click at [324, 156] on button "JSON" at bounding box center [329, 152] width 57 height 37
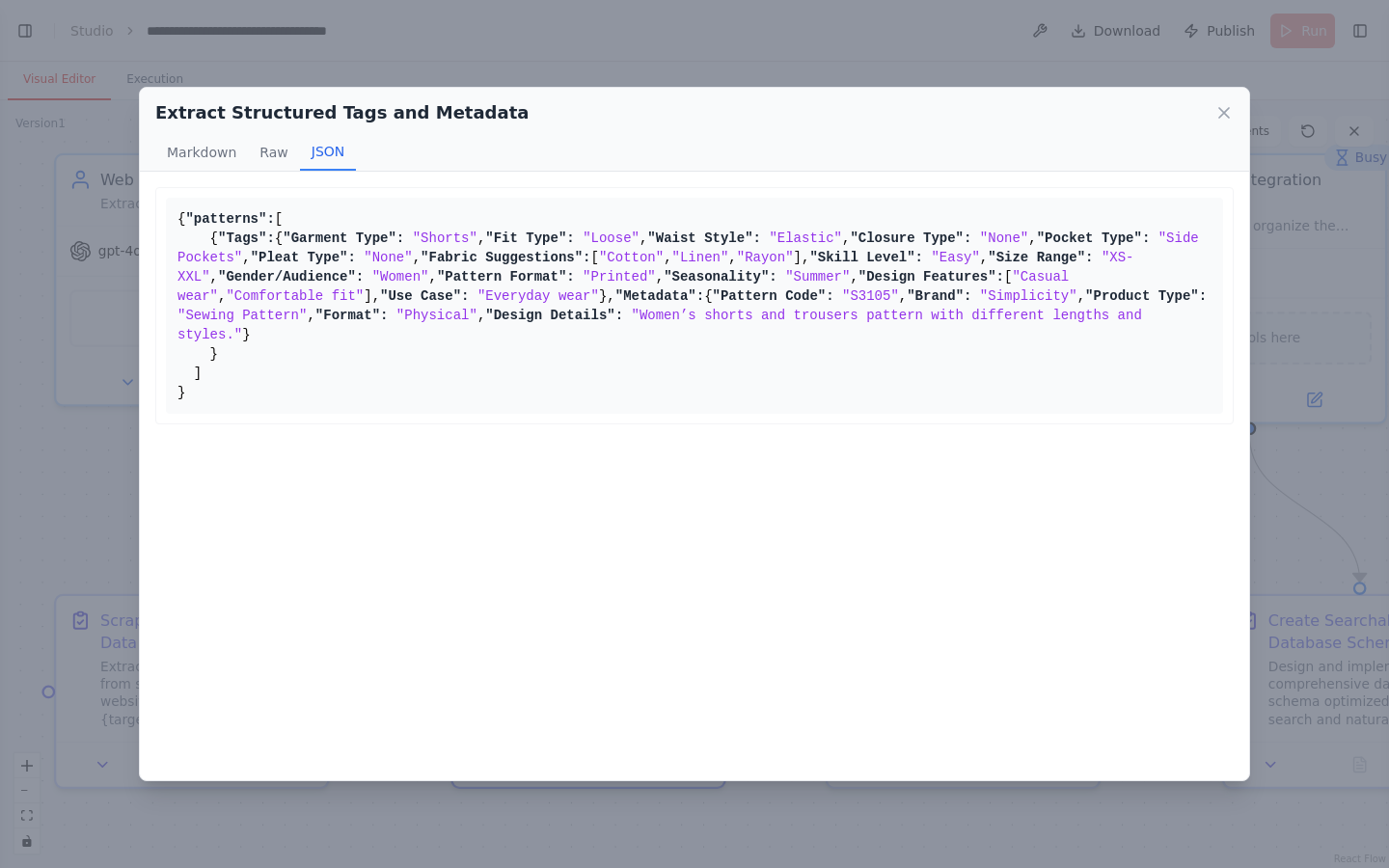
scroll to position [161, 0]
click at [1230, 110] on icon at bounding box center [1224, 113] width 20 height 20
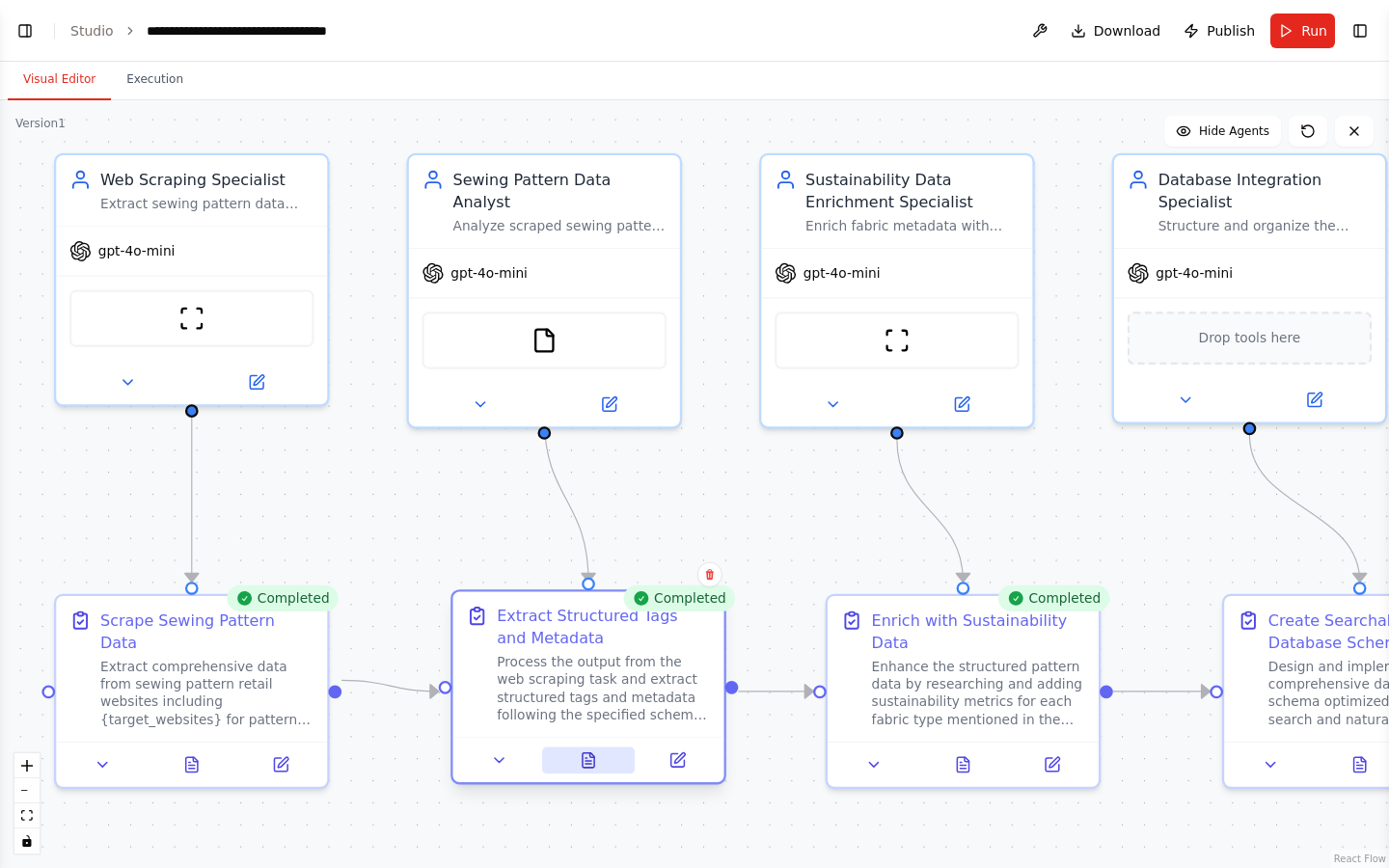
click at [590, 641] on icon at bounding box center [589, 760] width 6 height 0
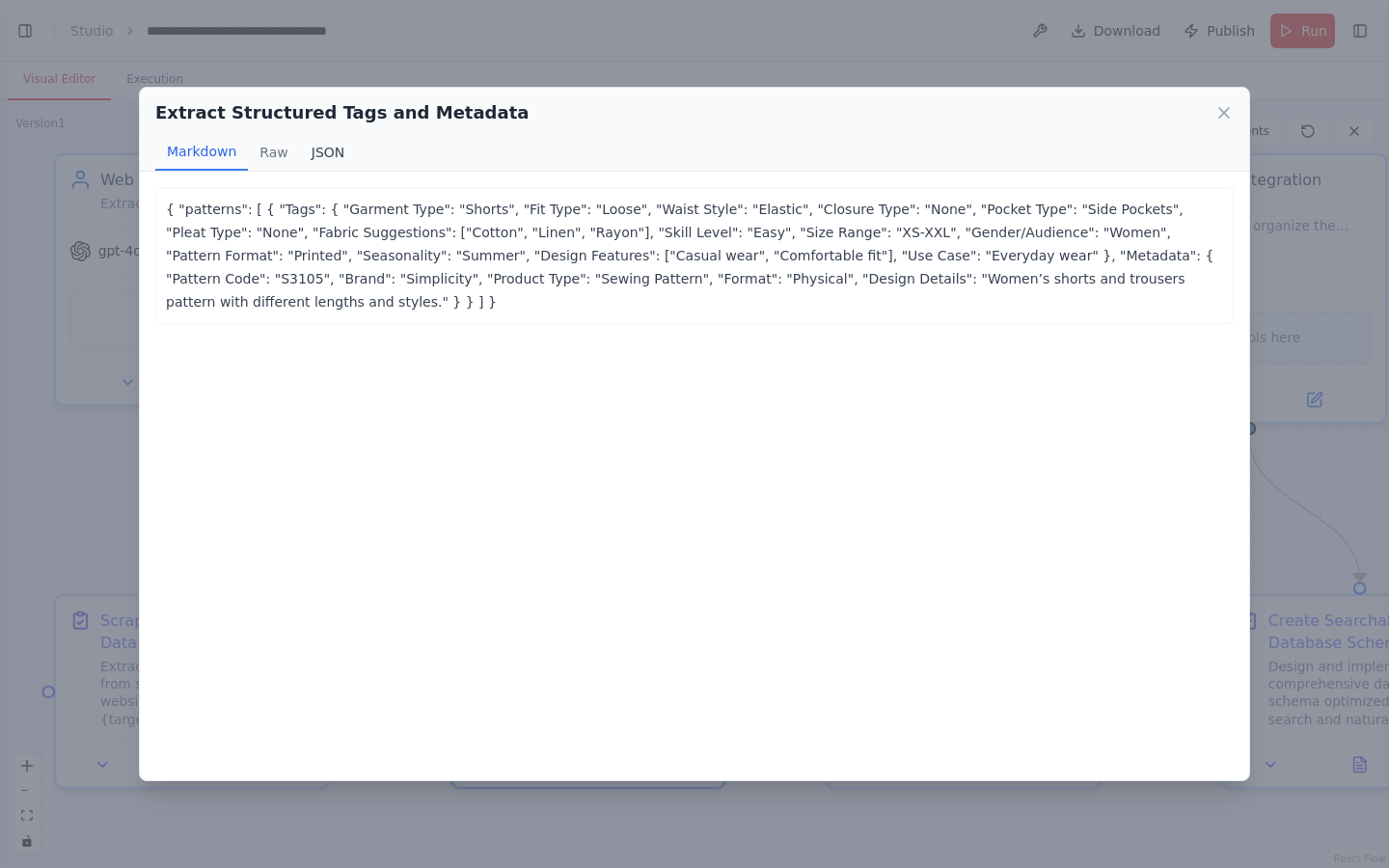
click at [325, 148] on button "JSON" at bounding box center [329, 152] width 57 height 37
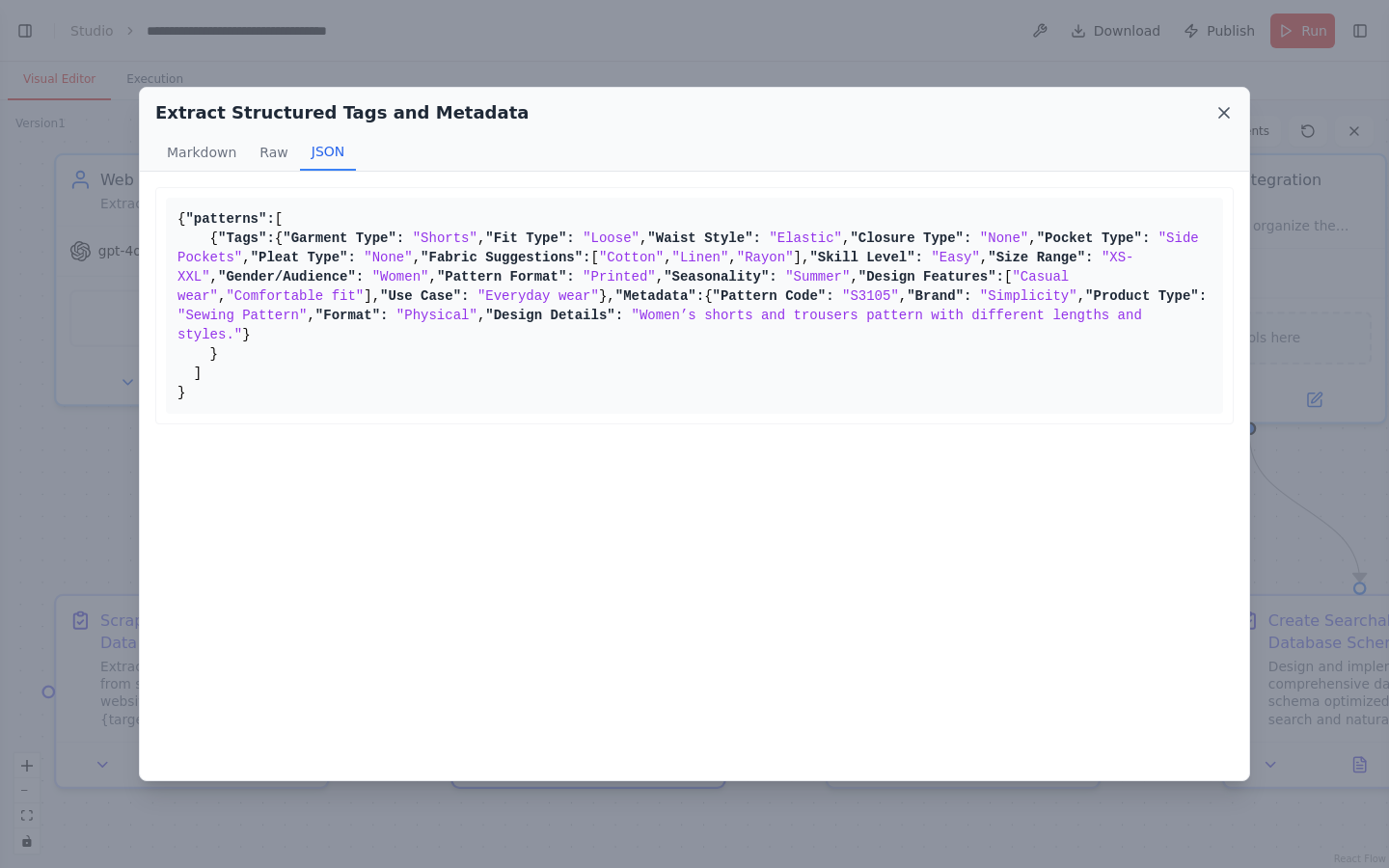
click at [1226, 115] on icon at bounding box center [1224, 113] width 10 height 10
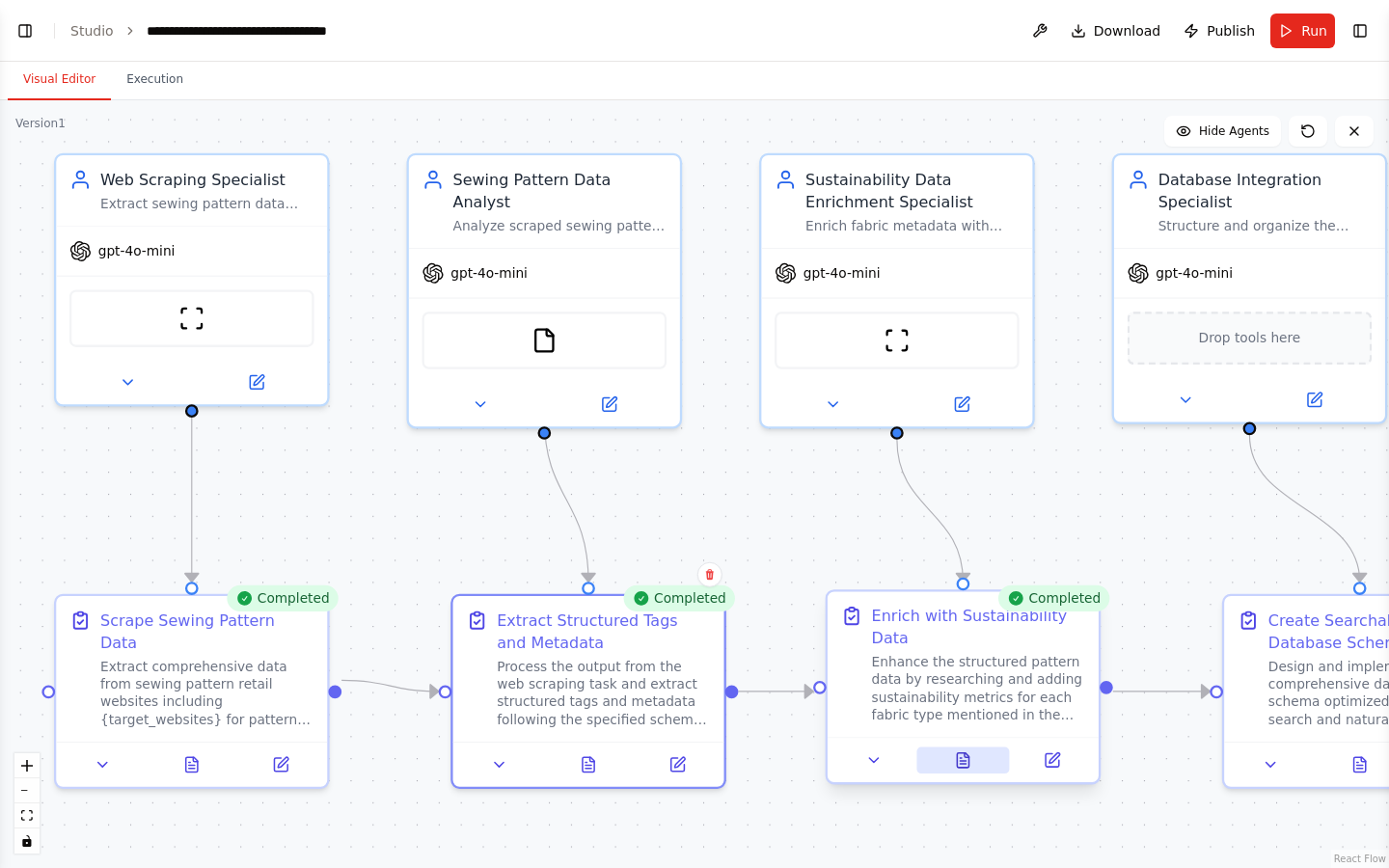
click at [960, 641] on icon at bounding box center [963, 760] width 12 height 15
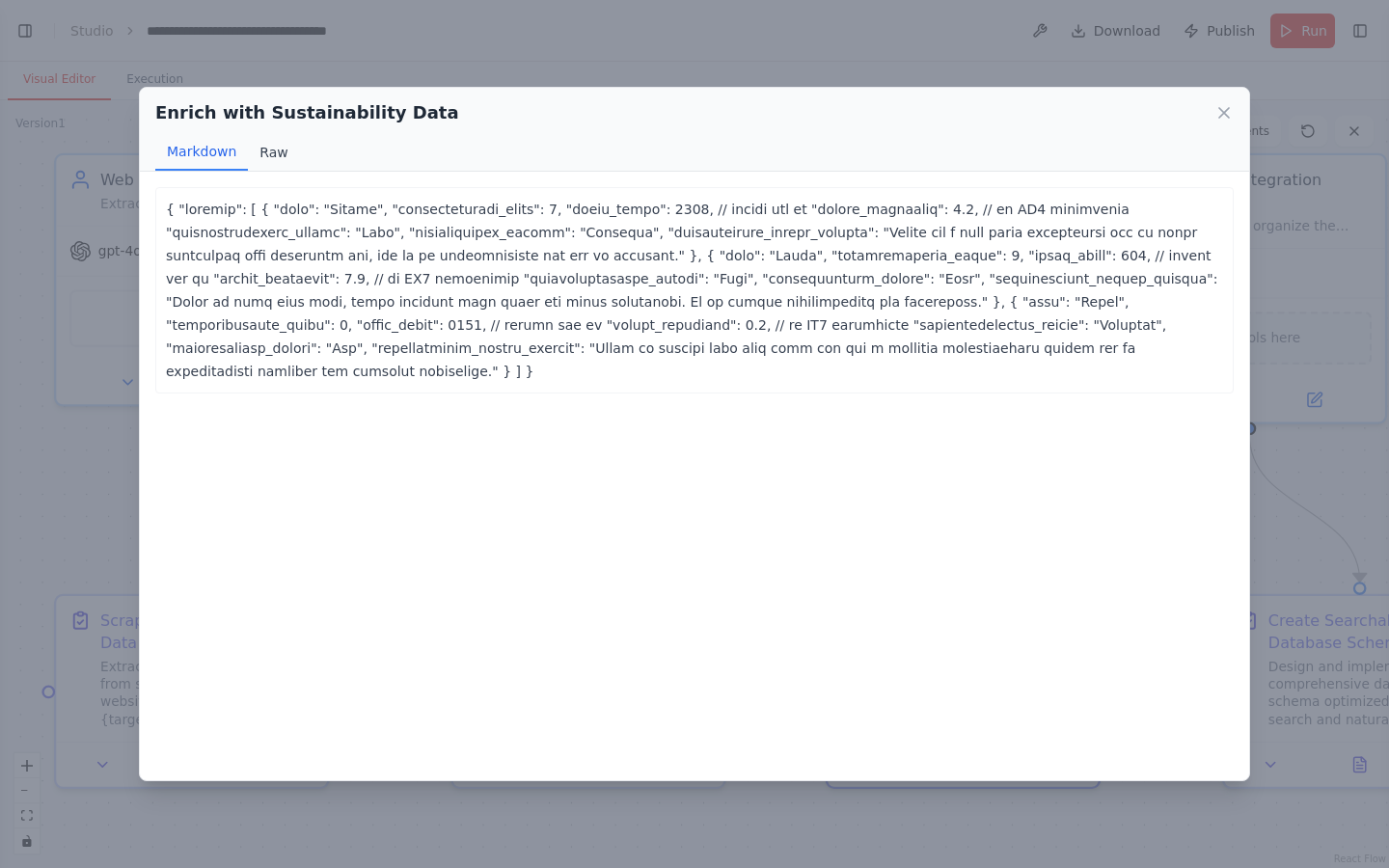
click at [271, 149] on button "Raw" at bounding box center [274, 152] width 51 height 37
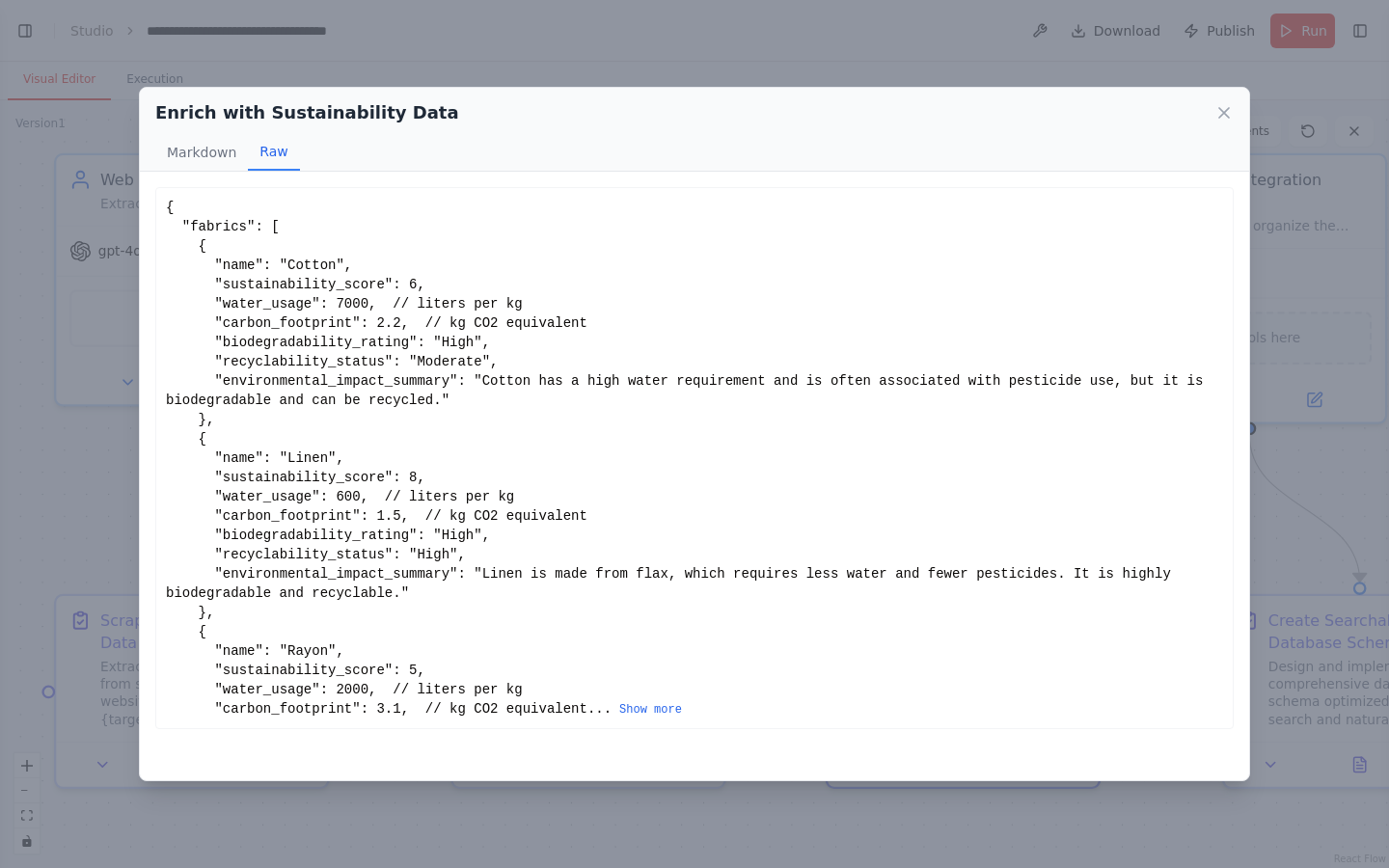
scroll to position [0, 0]
click at [619, 641] on button "Show more" at bounding box center [650, 710] width 62 height 16
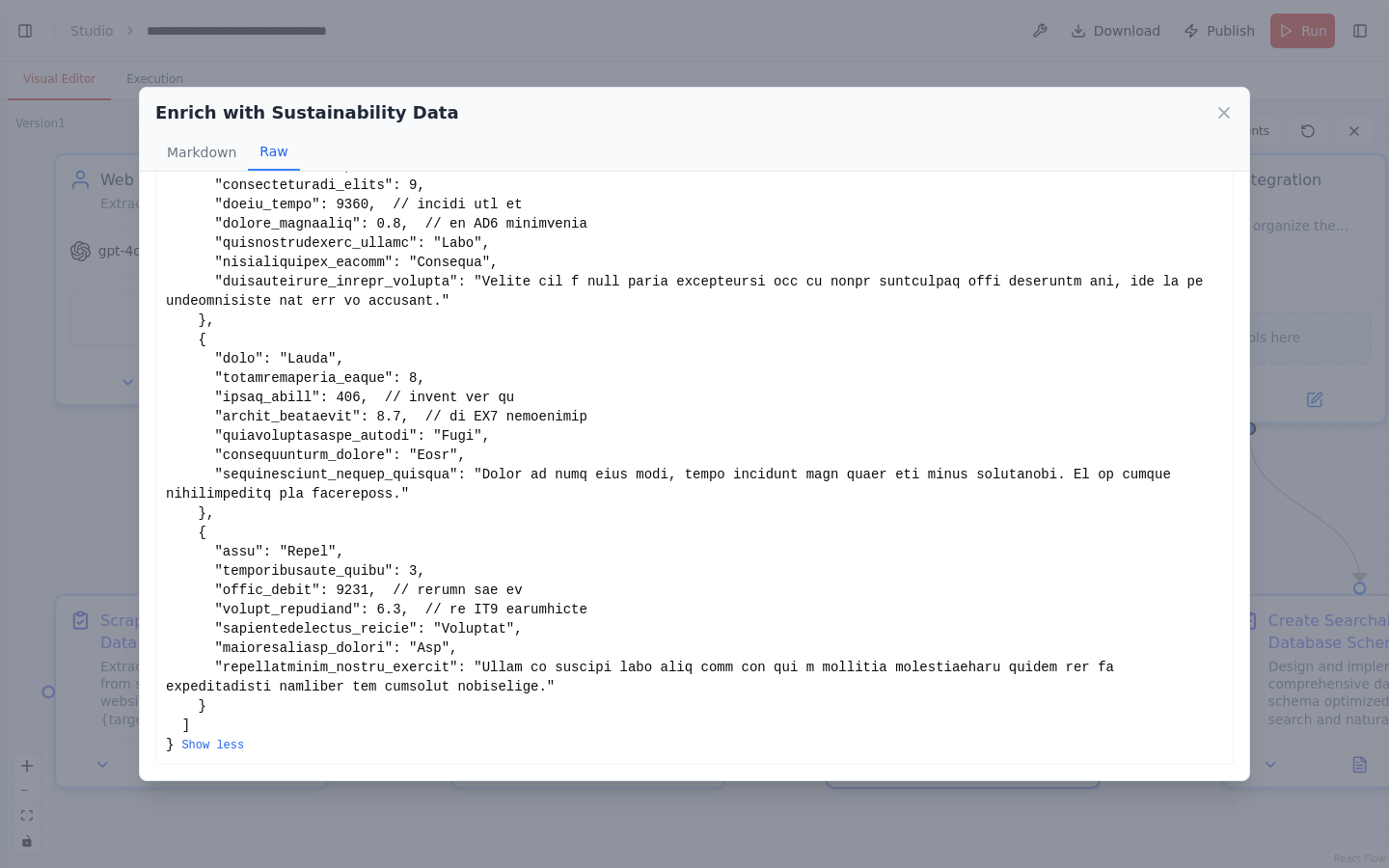
scroll to position [100, 0]
click at [1226, 112] on icon at bounding box center [1224, 113] width 10 height 10
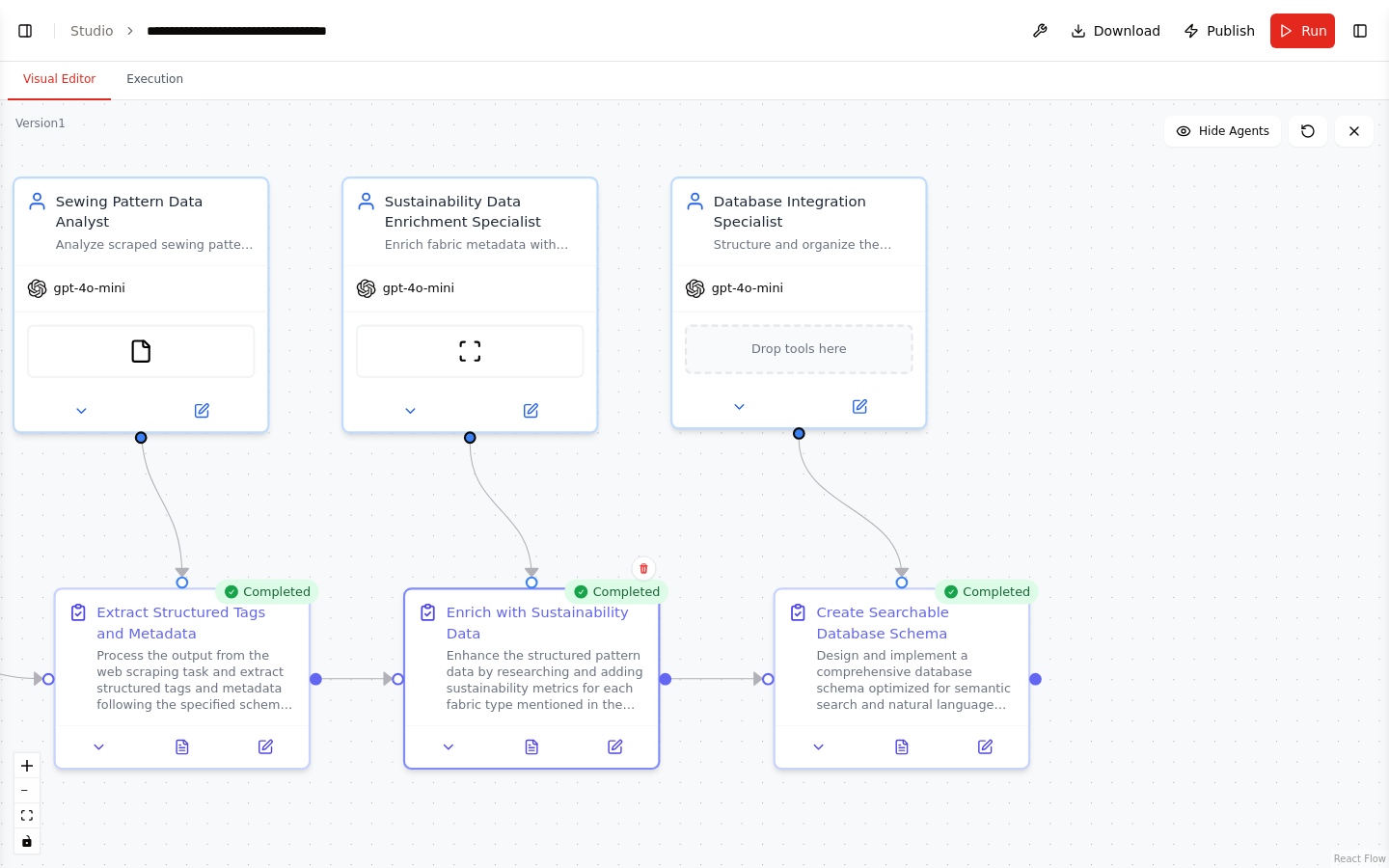
drag, startPoint x: 1128, startPoint y: 816, endPoint x: 684, endPoint y: 816, distance: 444.0
click at [684, 641] on div ".deletable-edge-delete-btn { width: 20px; height: 20px; border: 0px solid #ffff…" at bounding box center [694, 484] width 1389 height 767
click at [905, 641] on icon at bounding box center [905, 738] width 4 height 4
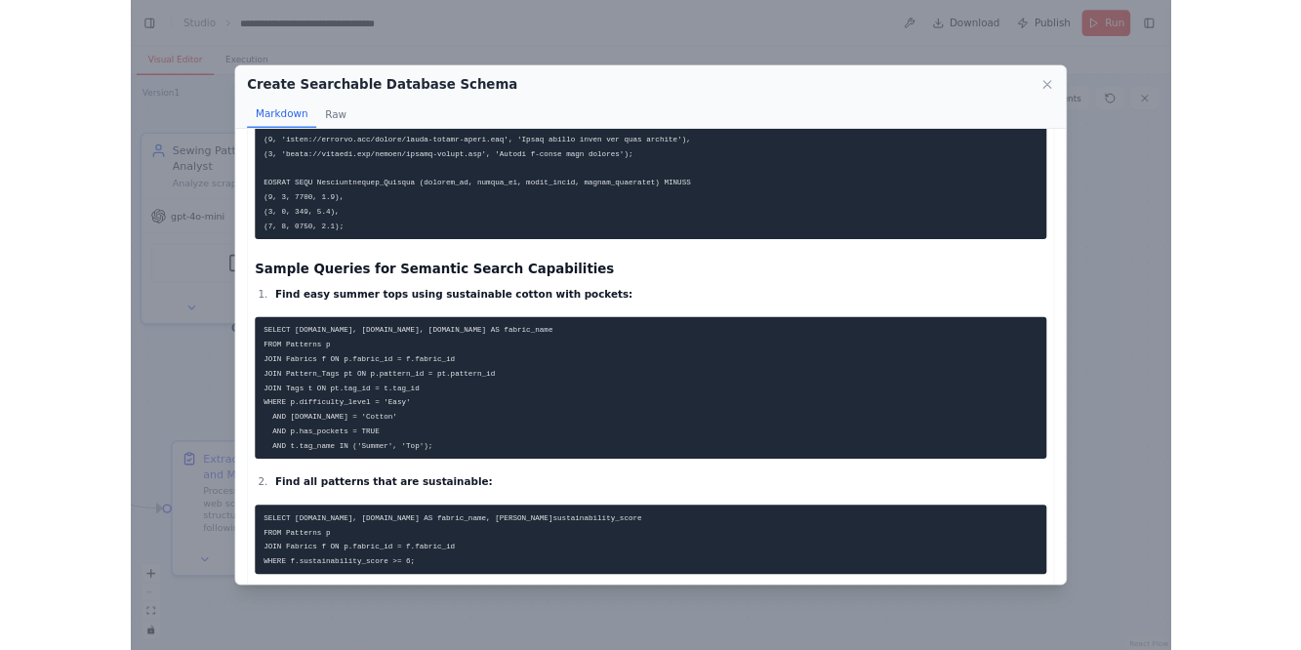
scroll to position [3154, 0]
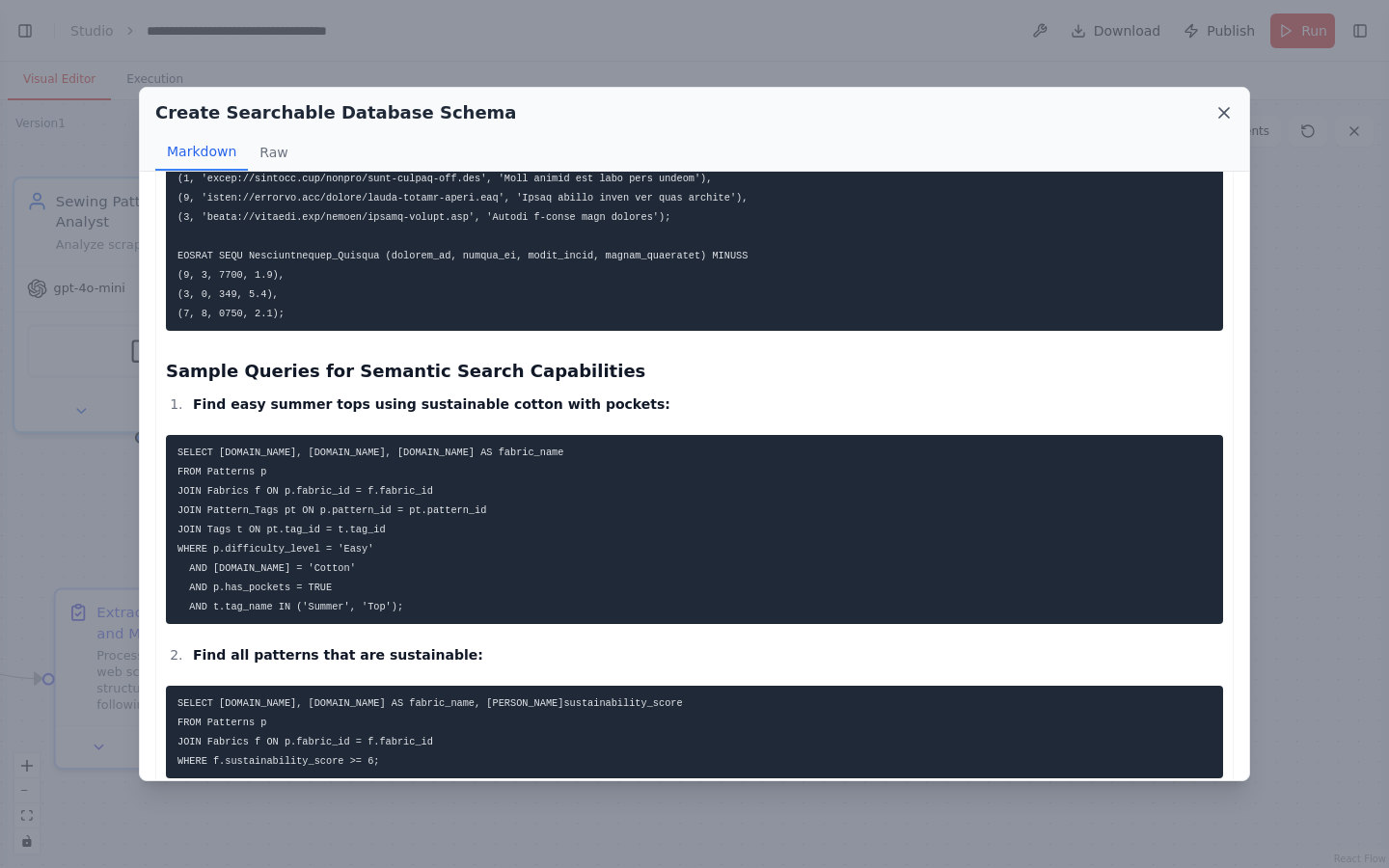
click at [1224, 110] on icon at bounding box center [1224, 113] width 20 height 20
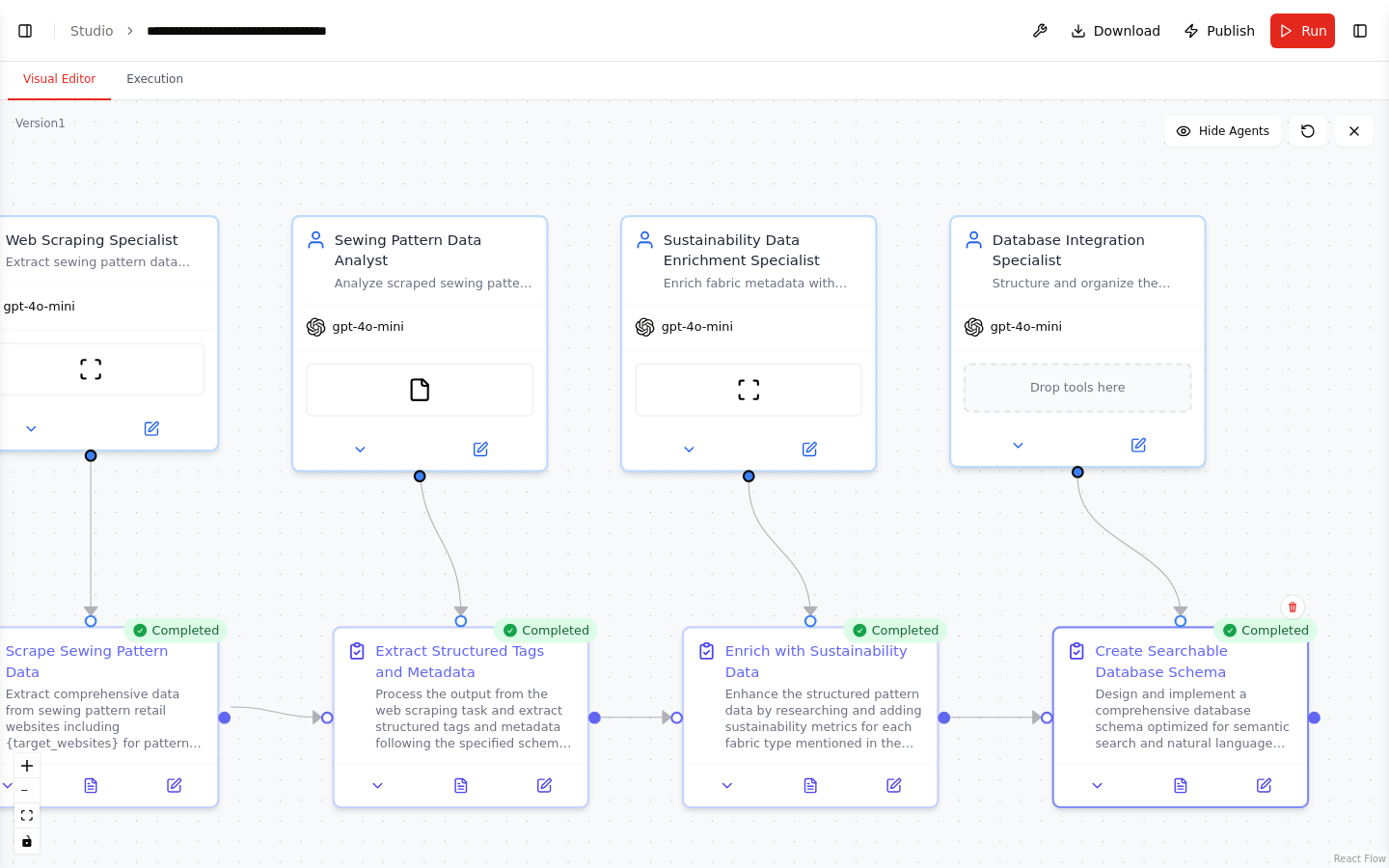
drag, startPoint x: 1109, startPoint y: 410, endPoint x: 1388, endPoint y: 442, distance: 280.8
click at [1284, 442] on div "BETA Create a crew that will trawl a number of retail websites (like Hobbycraft…" at bounding box center [694, 434] width 1389 height 868
